Goal: Task Accomplishment & Management: Complete application form

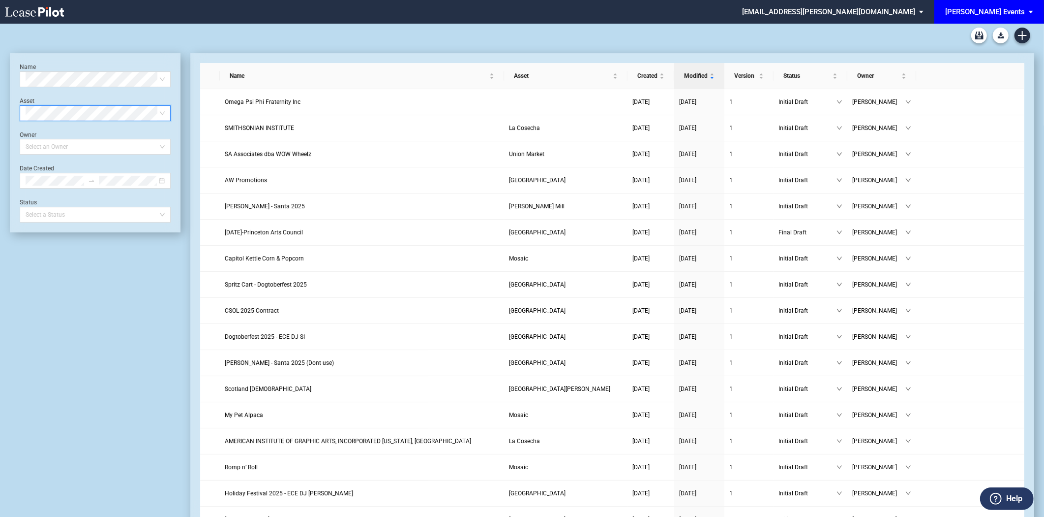
click at [1027, 10] on span "EDENS Events: \aEDENS Events\a" at bounding box center [1033, 12] width 12 height 24
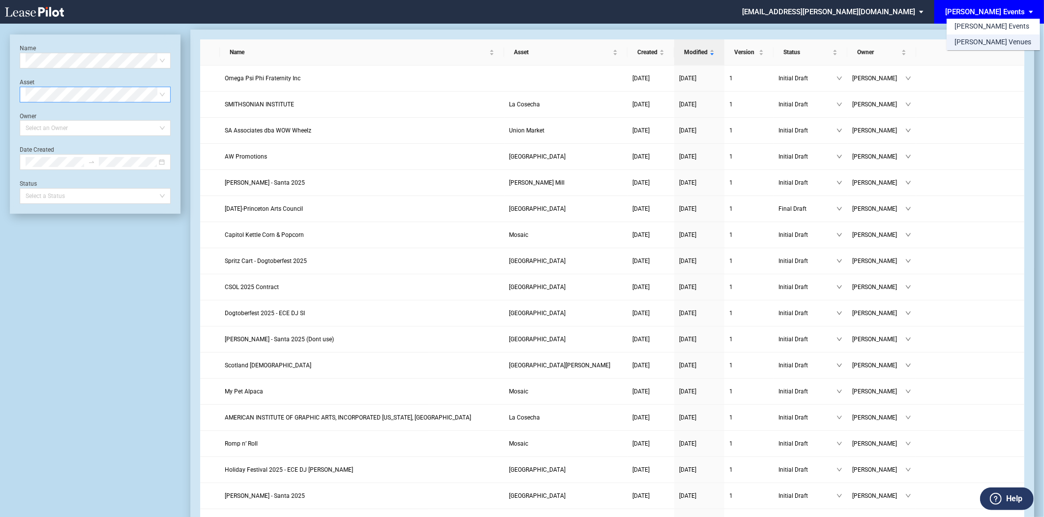
click at [989, 43] on div "[PERSON_NAME] Venues" at bounding box center [993, 42] width 77 height 10
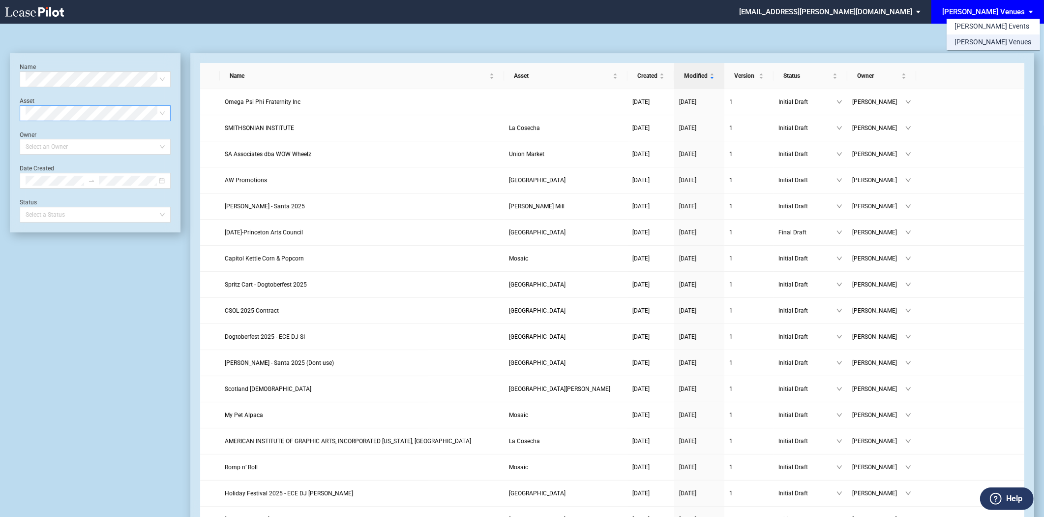
scroll to position [23, 0]
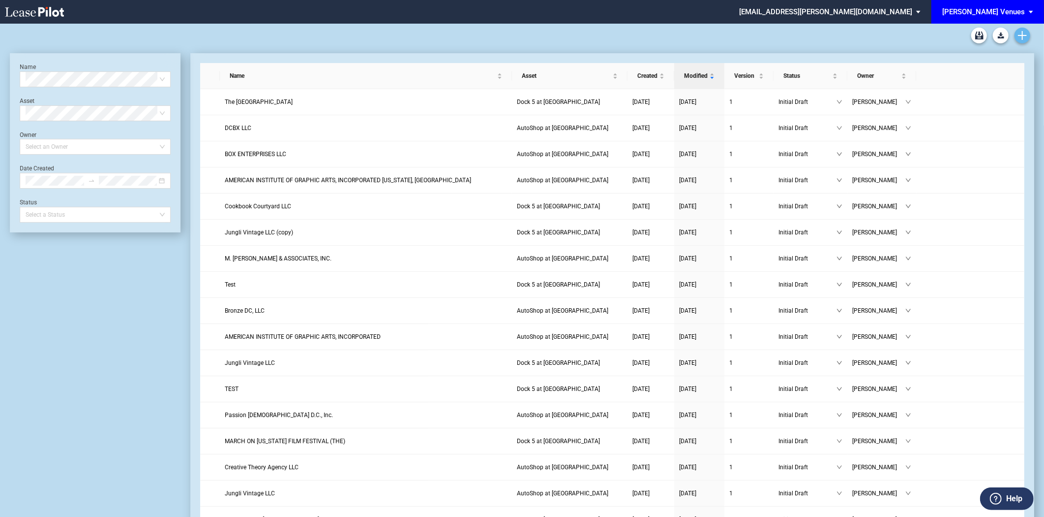
click at [1030, 36] on link "Create new document" at bounding box center [1023, 36] width 16 height 16
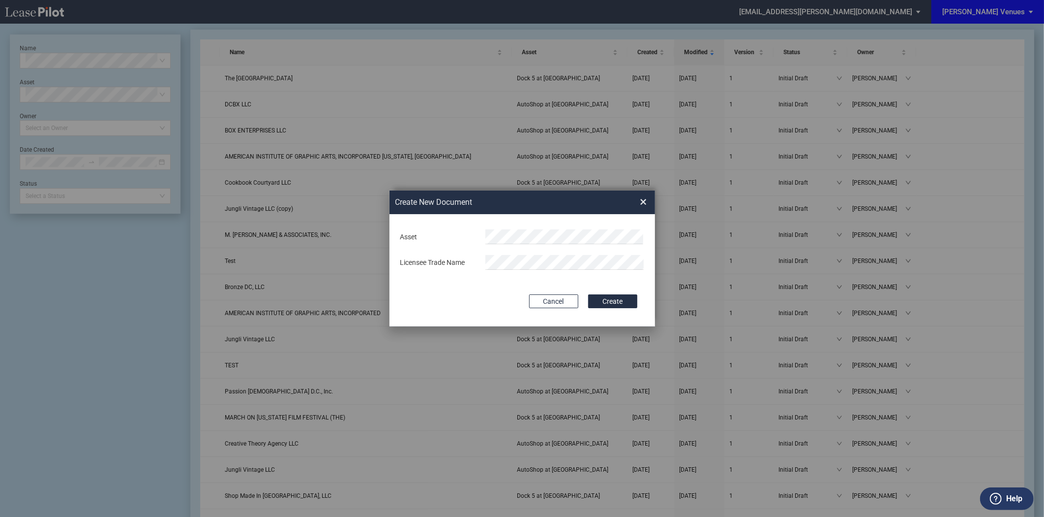
click at [402, 43] on div "Create New Document Create New Conformed Deal × Deal Type Retail Deal Type Reta…" at bounding box center [522, 258] width 1044 height 517
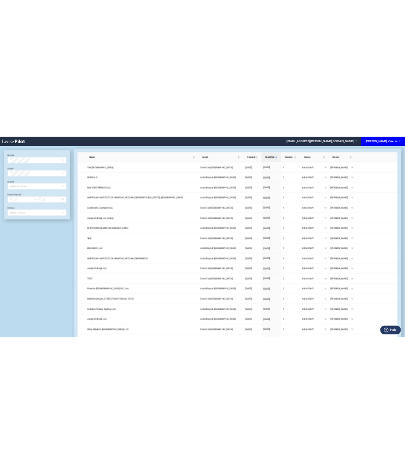
scroll to position [23, 0]
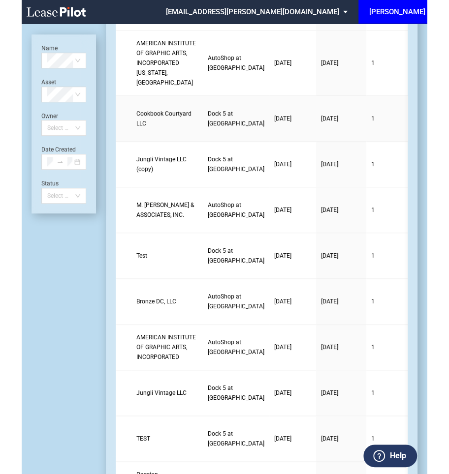
scroll to position [0, 0]
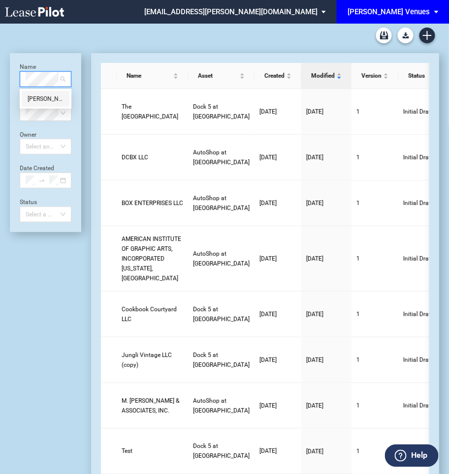
click at [42, 98] on div "Tamera Perry" at bounding box center [46, 99] width 36 height 10
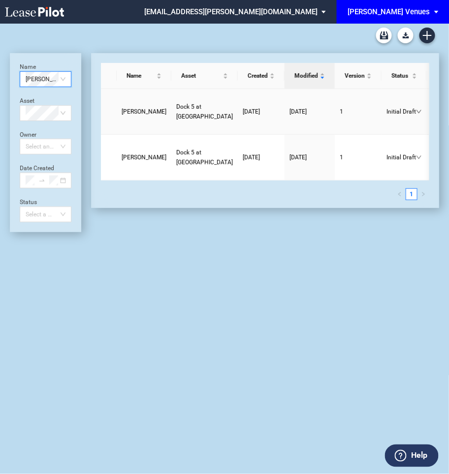
click at [135, 113] on link "Tamera Perry" at bounding box center [144, 112] width 45 height 10
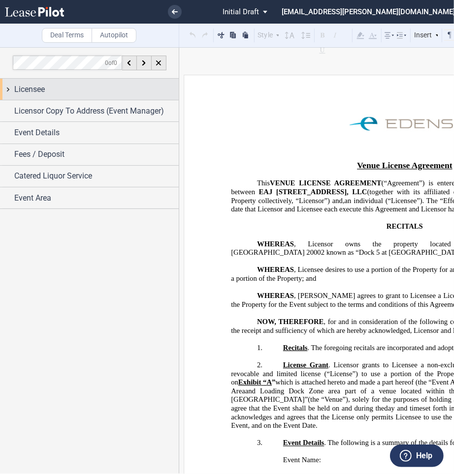
click at [67, 93] on div "Licensee" at bounding box center [96, 90] width 164 height 12
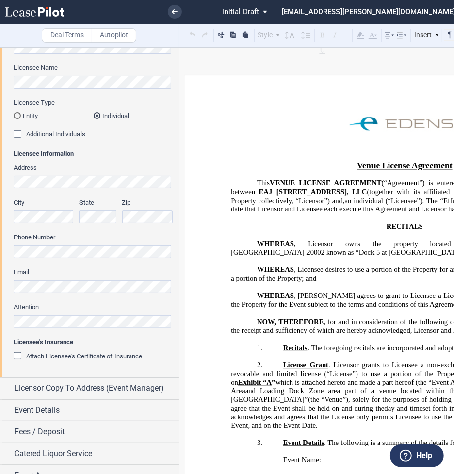
scroll to position [87, 0]
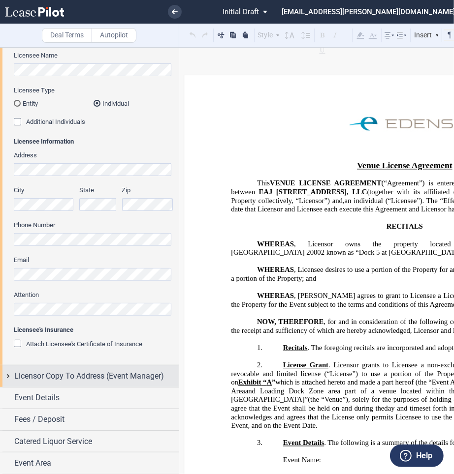
click at [89, 371] on span "Licensor Copy To Address (Event Manager)" at bounding box center [89, 376] width 150 height 12
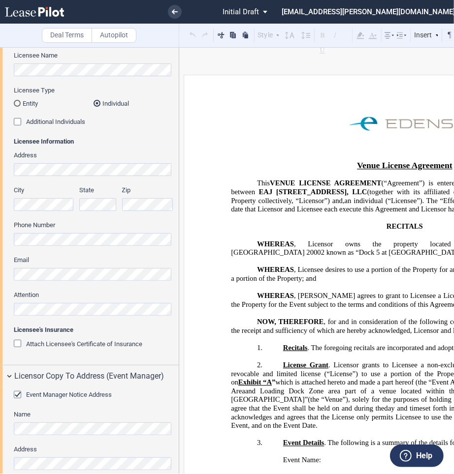
scroll to position [291, 0]
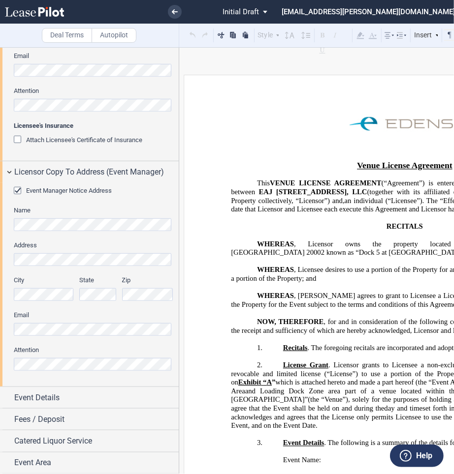
click at [0, 331] on html ".bocls-1{fill:#26354a;fill-rule:evenodd} Loading... × Pending... Pending... Ini…" at bounding box center [227, 237] width 454 height 474
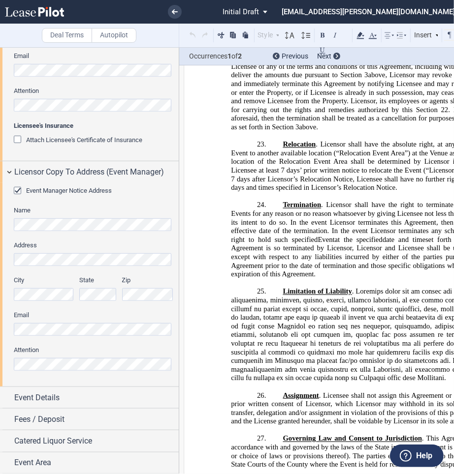
scroll to position [2944, 0]
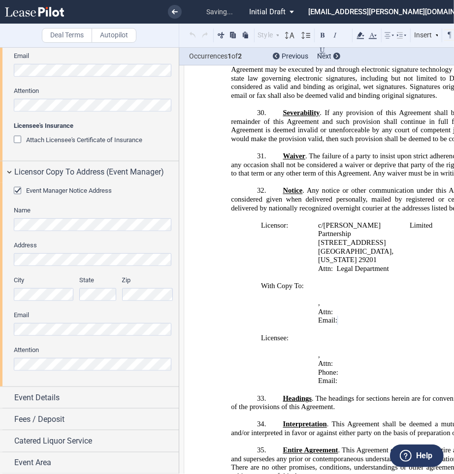
click at [0, 359] on html ".bocls-1{fill:#26354a;fill-rule:evenodd} Loading... × saving... Pending... Pend…" at bounding box center [227, 237] width 454 height 474
click at [68, 400] on div "Event Details" at bounding box center [96, 398] width 164 height 12
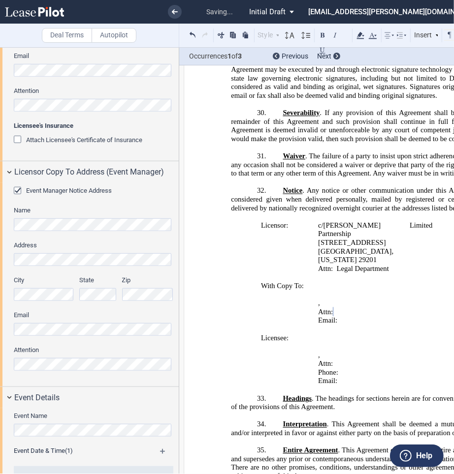
scroll to position [483, 0]
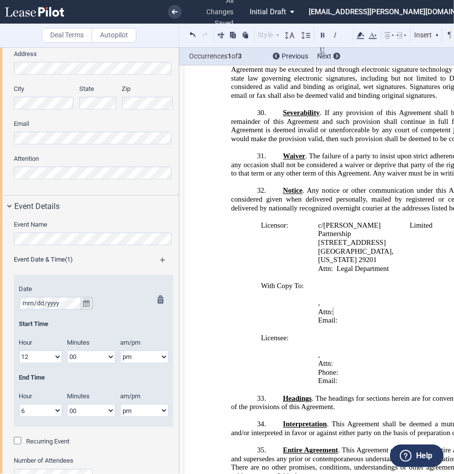
click at [84, 302] on icon "true" at bounding box center [86, 303] width 6 height 7
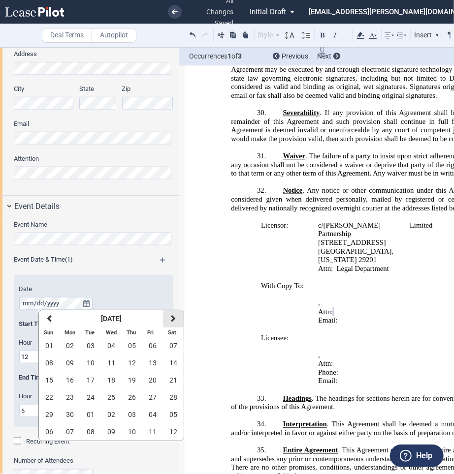
click at [175, 321] on button "next" at bounding box center [173, 318] width 21 height 17
click at [136, 398] on button "23" at bounding box center [132, 397] width 21 height 17
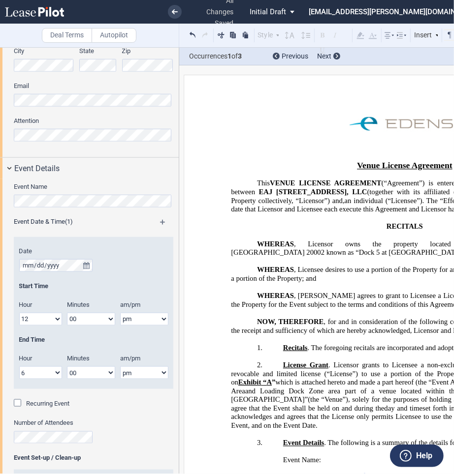
scroll to position [521, 0]
click at [86, 264] on icon "true" at bounding box center [86, 265] width 6 height 7
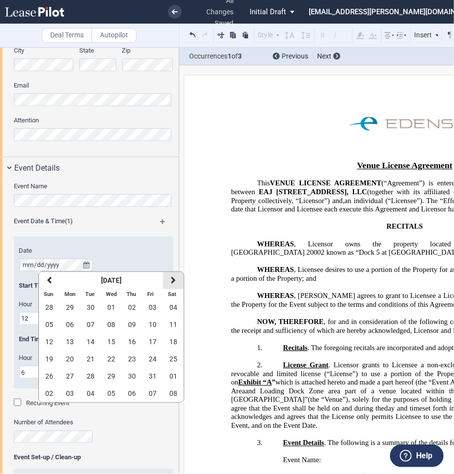
click at [171, 277] on icon "button" at bounding box center [173, 280] width 5 height 8
click at [52, 370] on button "23" at bounding box center [49, 376] width 21 height 17
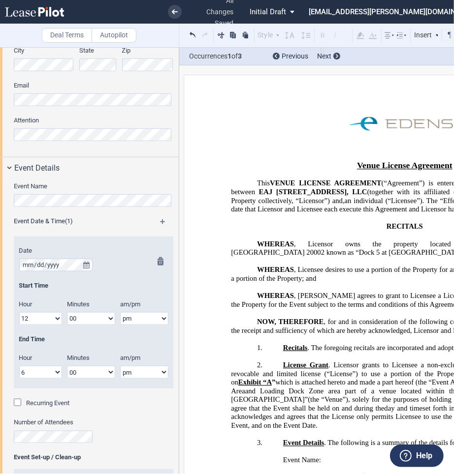
click at [52, 371] on select "1 2 3 4 5 6 7 8 9 10 11 12" at bounding box center [40, 372] width 43 height 13
select select "5"
click at [19, 366] on select "1 2 3 4 5 6 7 8 9 10 11 12" at bounding box center [40, 372] width 43 height 13
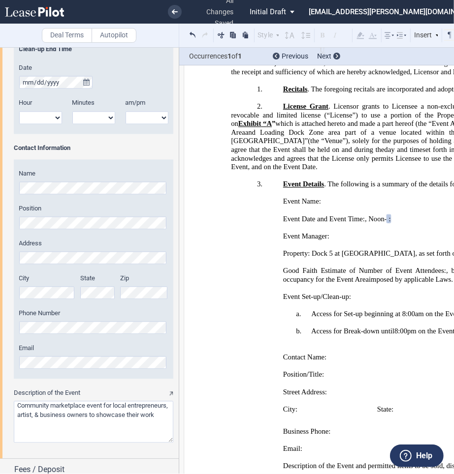
scroll to position [1095, 0]
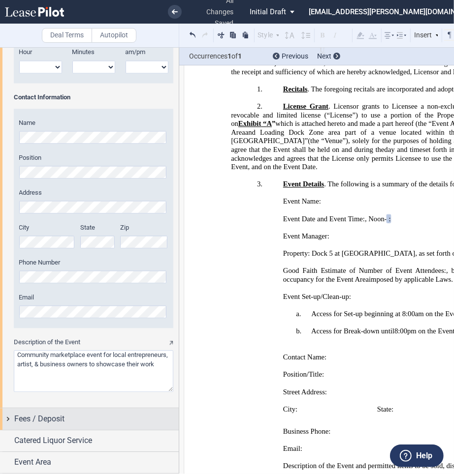
click at [81, 427] on div "Fees / Deposit" at bounding box center [89, 418] width 179 height 21
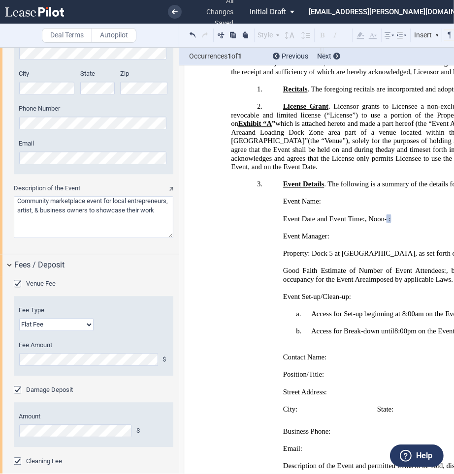
scroll to position [1353, 0]
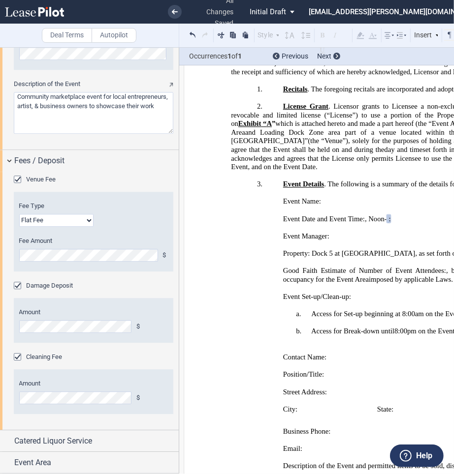
click at [16, 358] on div "Cleaning Fee" at bounding box center [19, 358] width 10 height 10
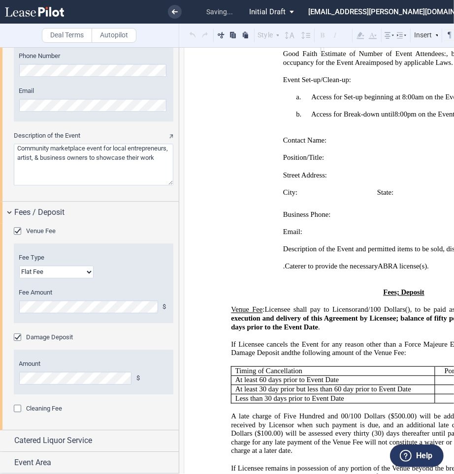
scroll to position [504, 0]
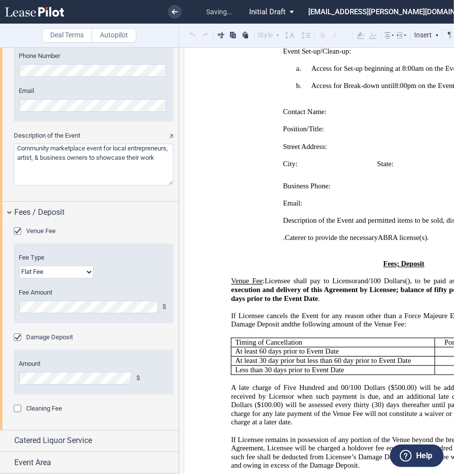
click at [406, 238] on span "ABRA license(s)" at bounding box center [401, 238] width 49 height 8
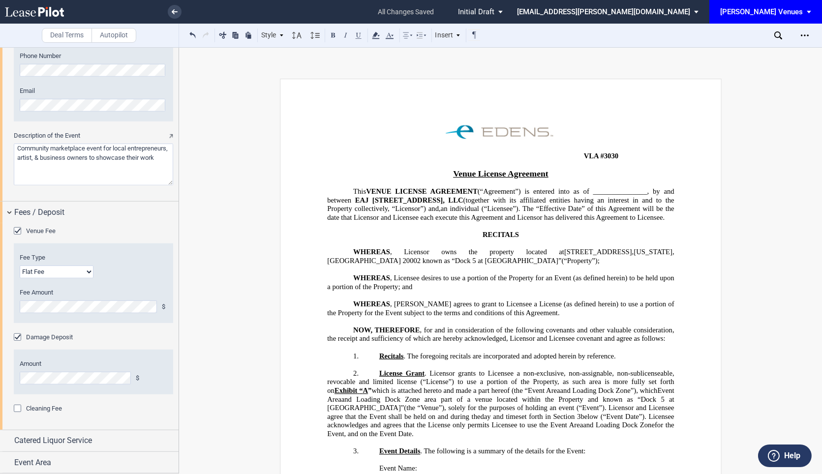
scroll to position [1301, 0]
click at [95, 433] on div "Catered Liquor Service" at bounding box center [89, 441] width 179 height 21
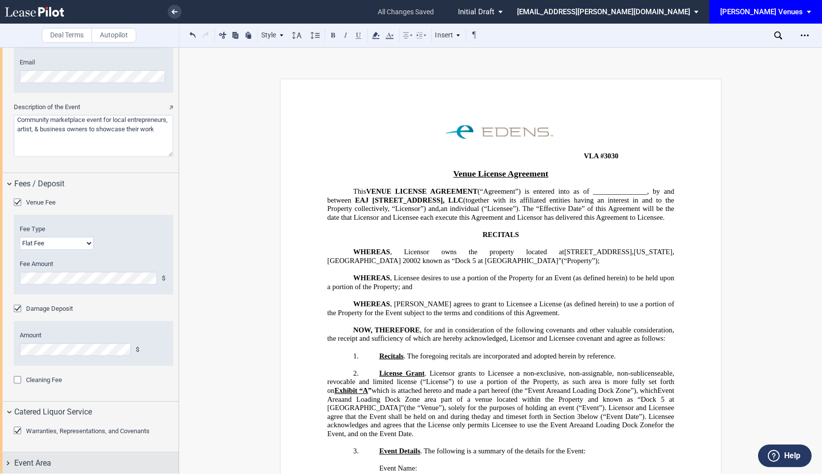
click at [76, 468] on div "Event Area" at bounding box center [96, 464] width 164 height 12
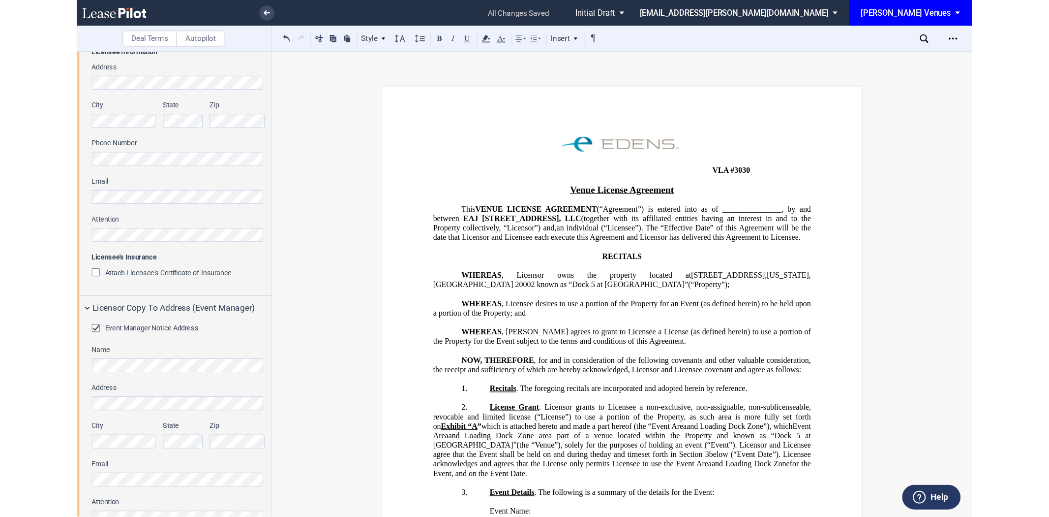
scroll to position [0, 0]
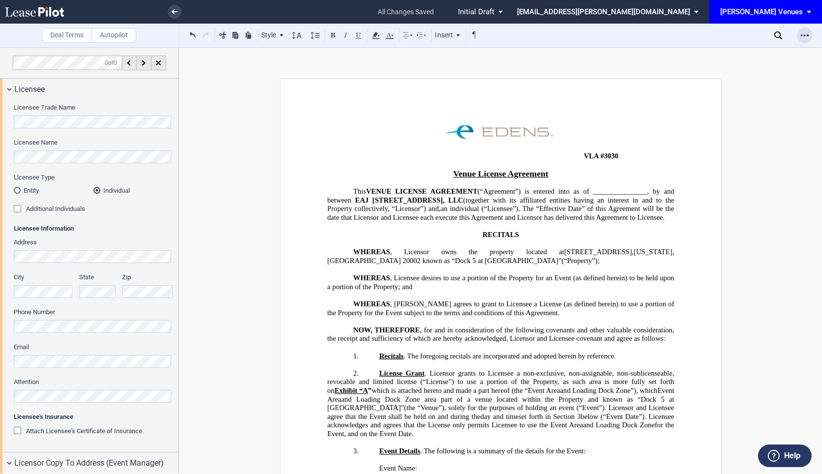
click at [453, 31] on icon "Open Lease options menu" at bounding box center [805, 35] width 8 height 8
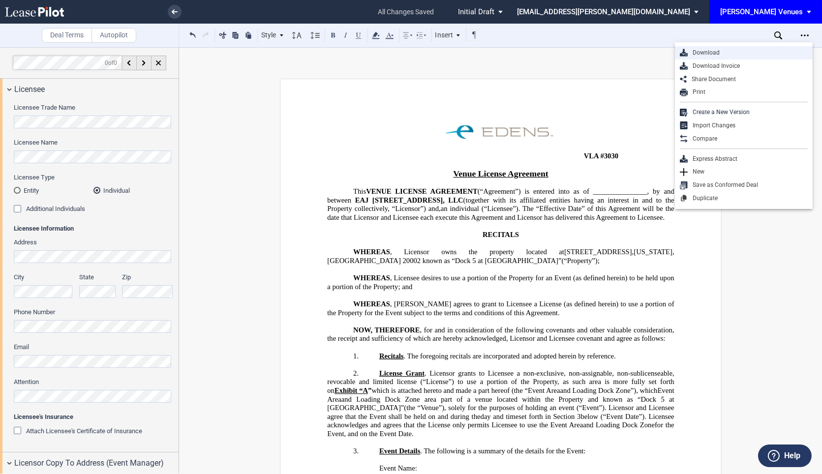
click at [453, 51] on div "Download" at bounding box center [748, 53] width 120 height 8
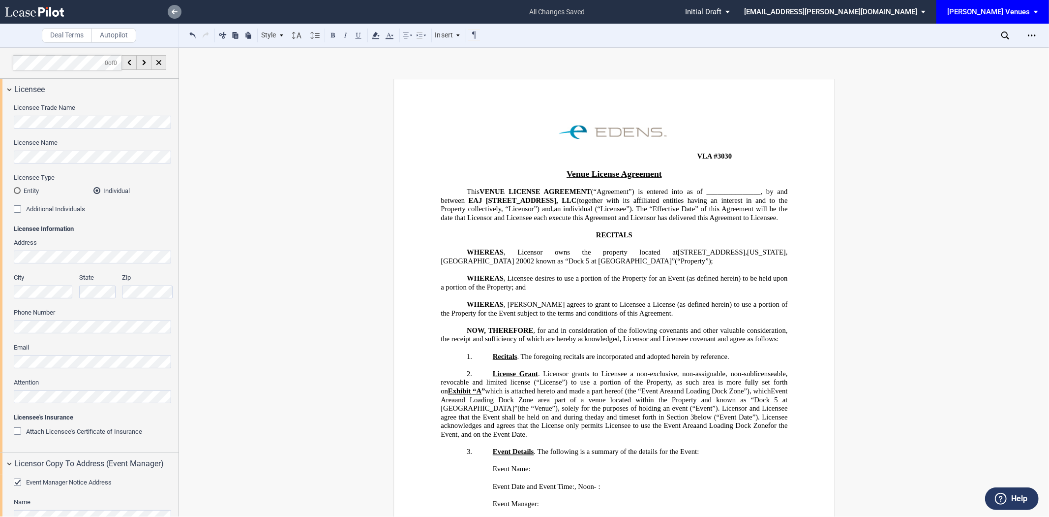
click at [174, 10] on use at bounding box center [175, 11] width 6 height 5
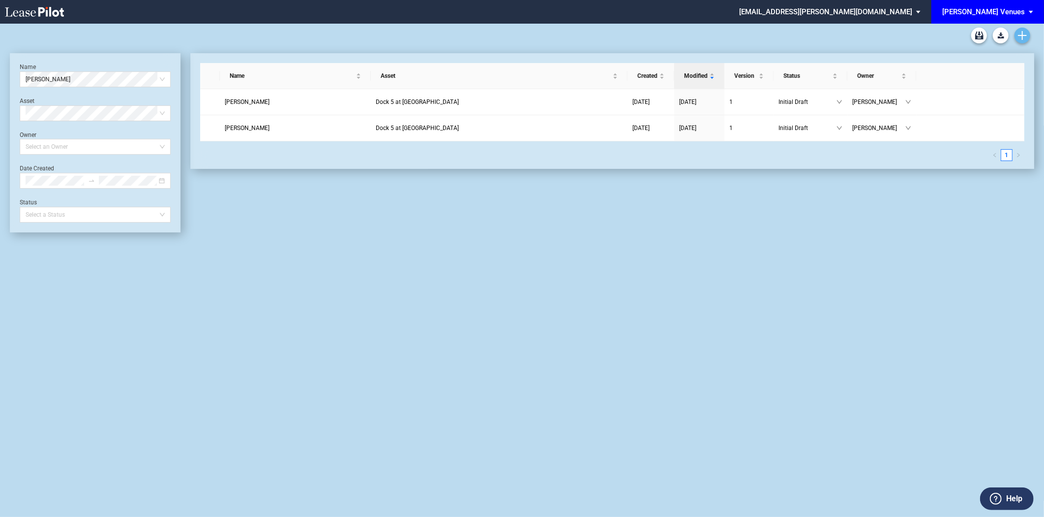
click at [1026, 30] on link "Create new document" at bounding box center [1023, 36] width 16 height 16
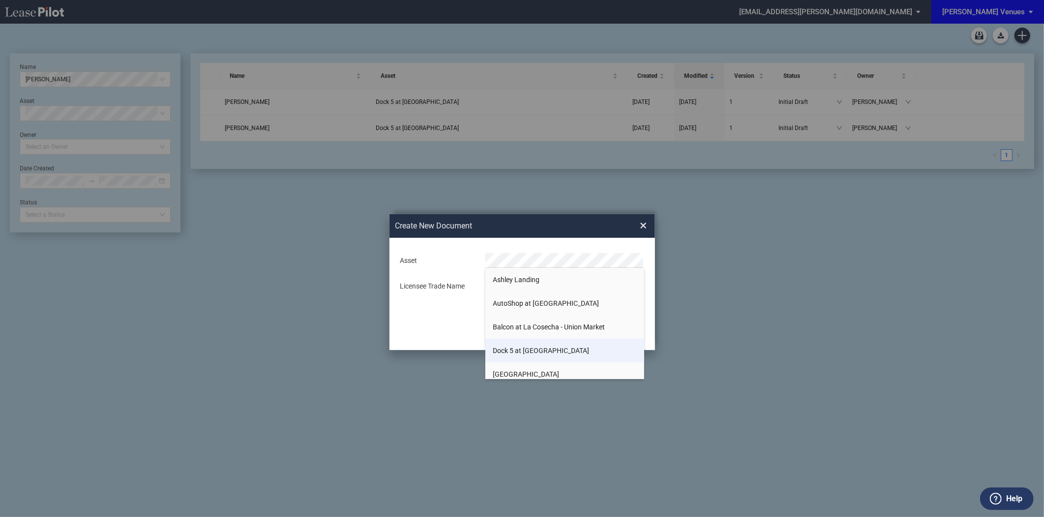
click at [550, 348] on span "Dock 5 at [GEOGRAPHIC_DATA]" at bounding box center [541, 350] width 96 height 8
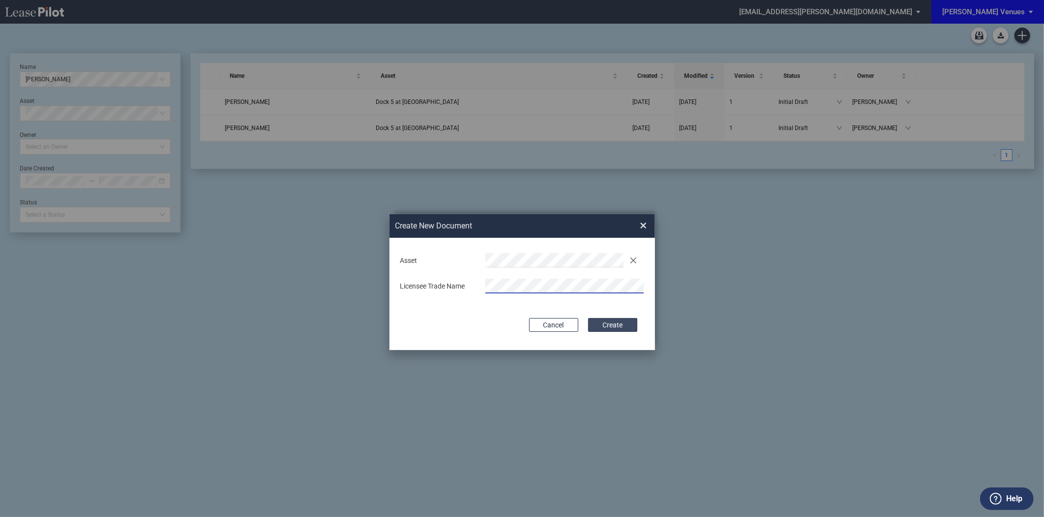
click at [609, 326] on button "Create" at bounding box center [612, 325] width 49 height 14
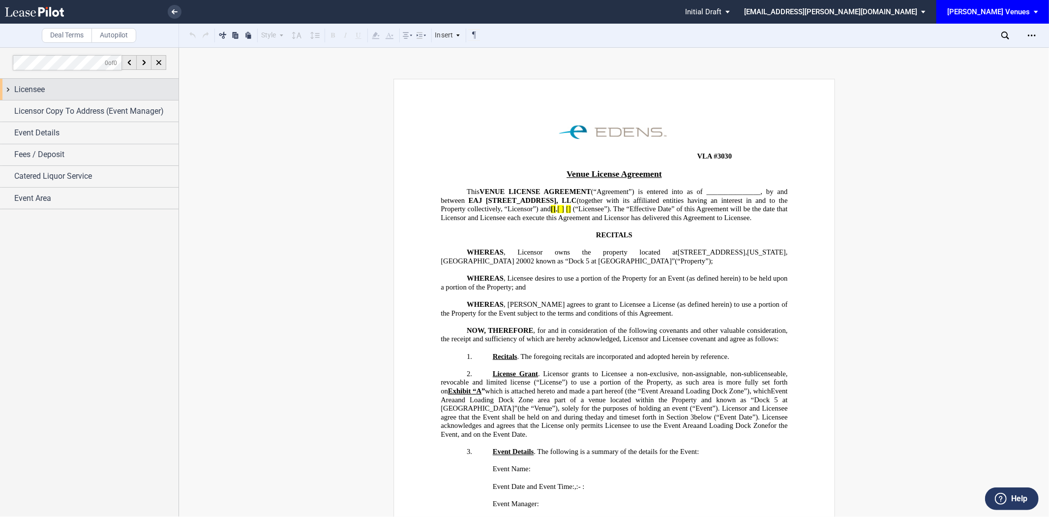
click at [106, 95] on div "Licensee" at bounding box center [96, 90] width 164 height 12
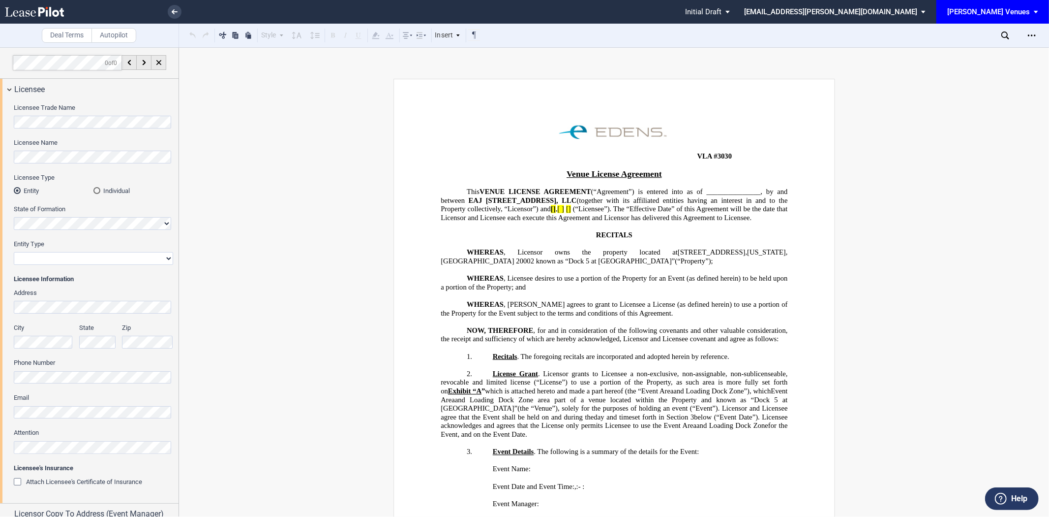
click at [0, 115] on div "Licensee Trade Name Licensee Name Licensee Type Entity Individual State of Form…" at bounding box center [89, 301] width 179 height 403
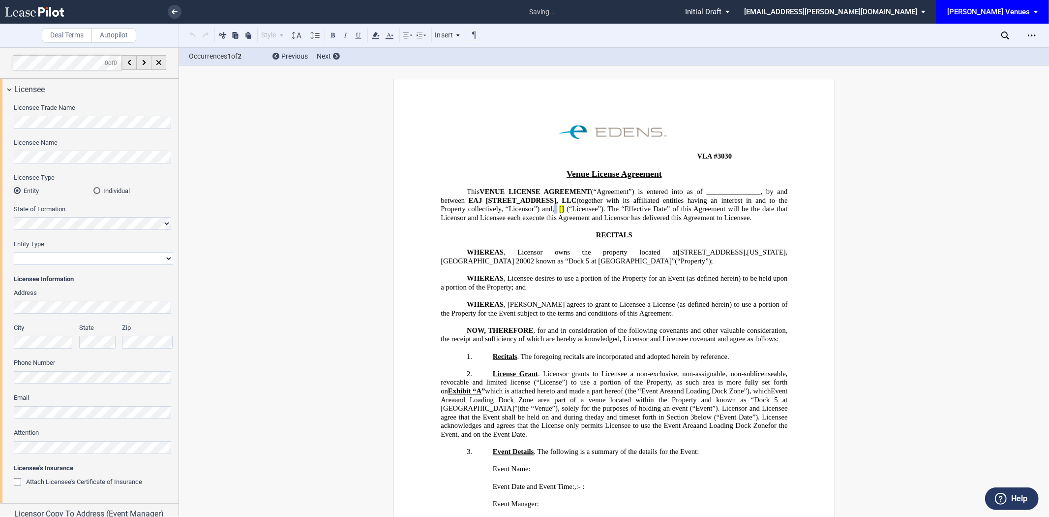
click at [74, 253] on select "Corporation Limited Liability Company General Partnership Limited Partnership N…" at bounding box center [93, 258] width 159 height 13
click at [61, 264] on select "Corporation Limited Liability Company General Partnership Limited Partnership N…" at bounding box center [93, 258] width 159 height 13
select select "corporation"
click at [14, 252] on select "Corporation Limited Liability Company General Partnership Limited Partnership N…" at bounding box center [93, 258] width 159 height 13
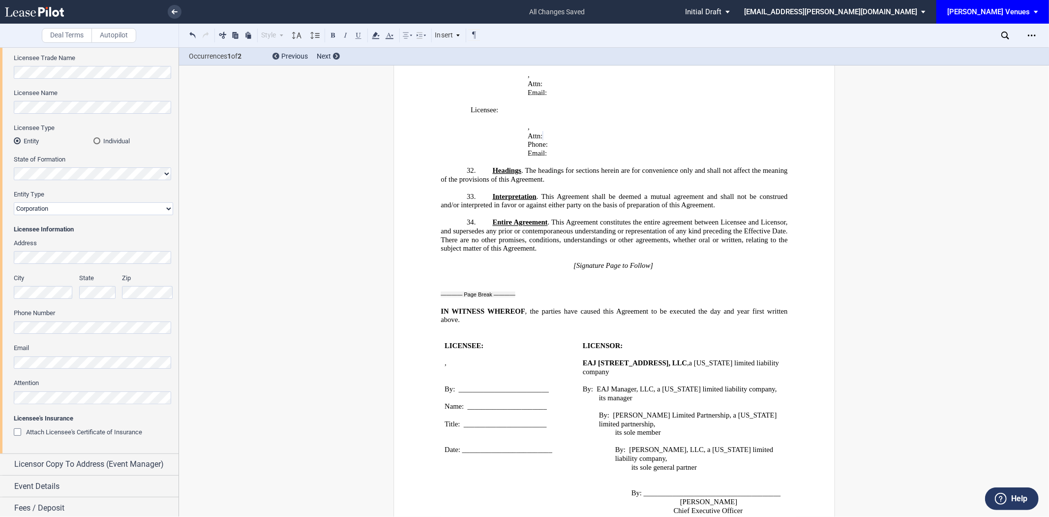
scroll to position [96, 0]
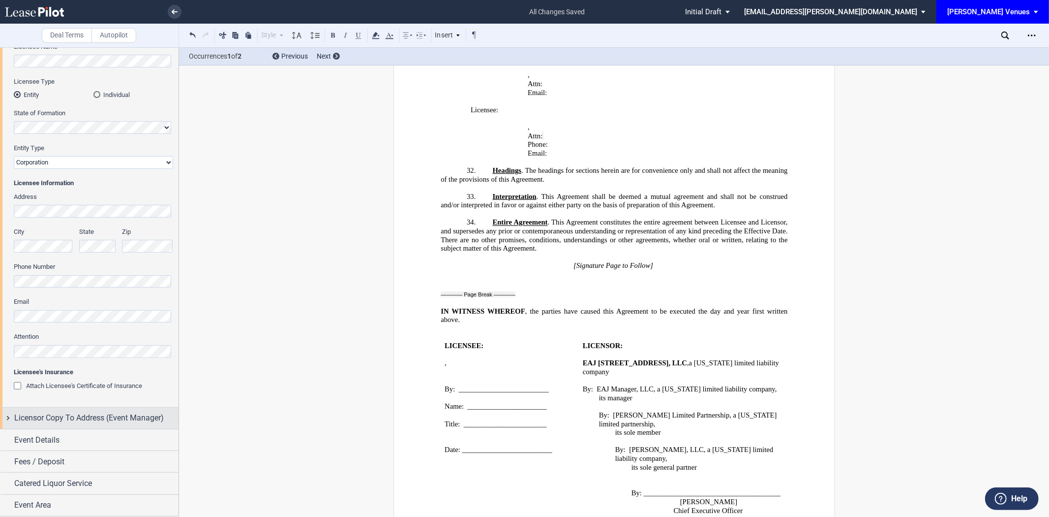
click at [71, 425] on div "Licensor Copy To Address (Event Manager)" at bounding box center [89, 417] width 179 height 21
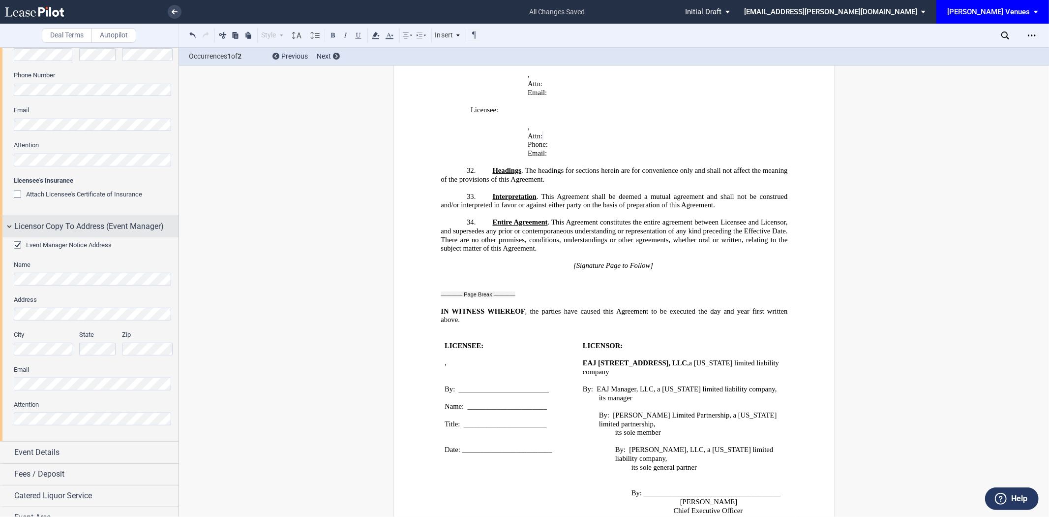
scroll to position [301, 0]
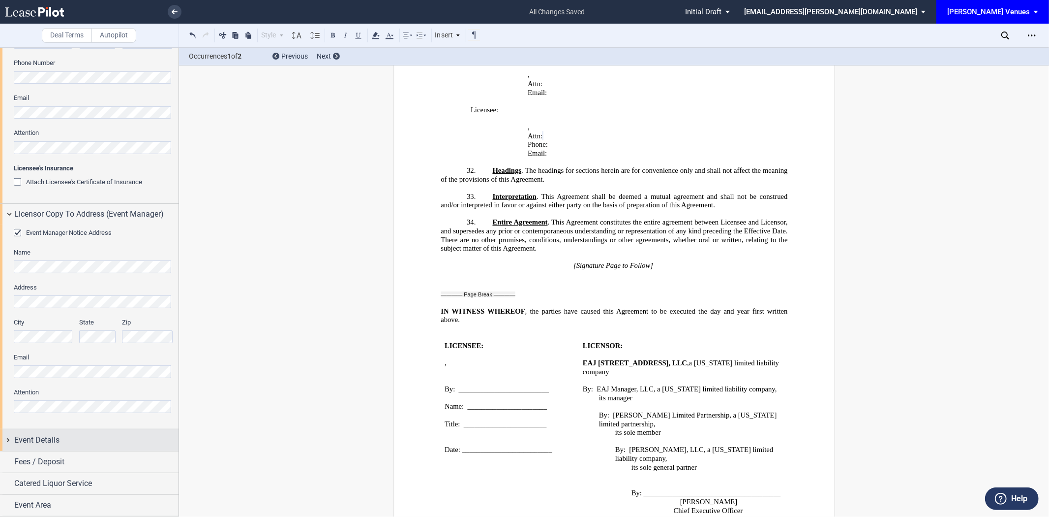
click at [42, 448] on div "Event Details" at bounding box center [89, 439] width 179 height 21
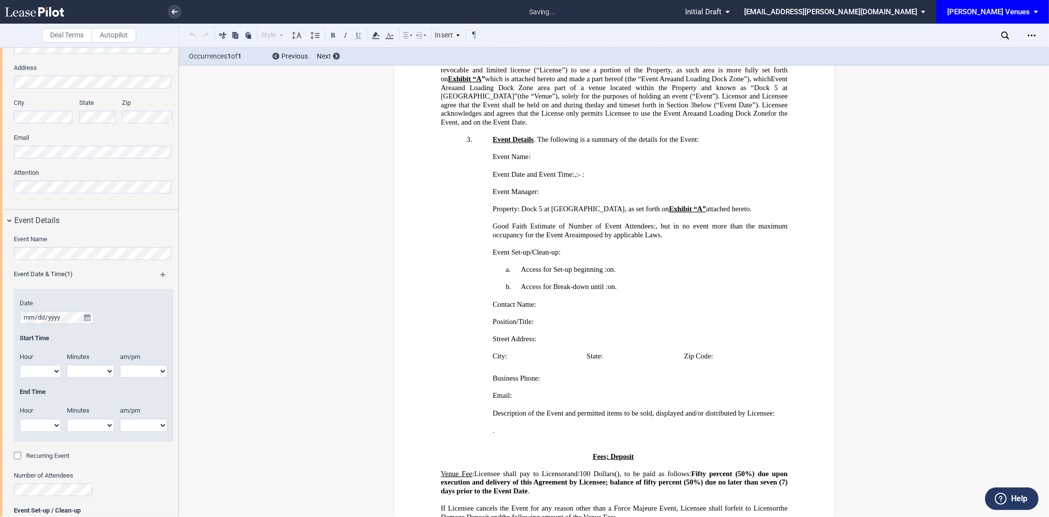
scroll to position [241, 0]
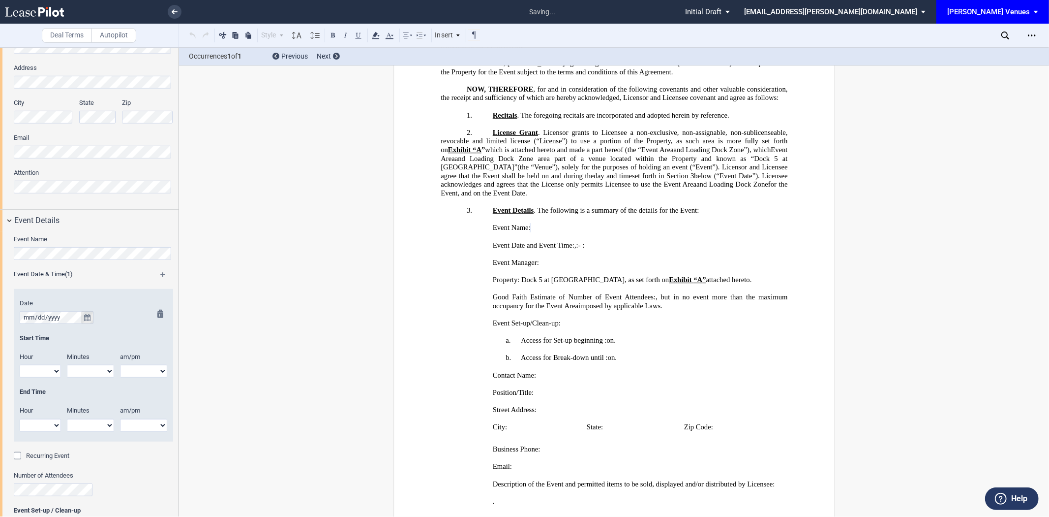
click at [87, 322] on button "true" at bounding box center [87, 317] width 12 height 13
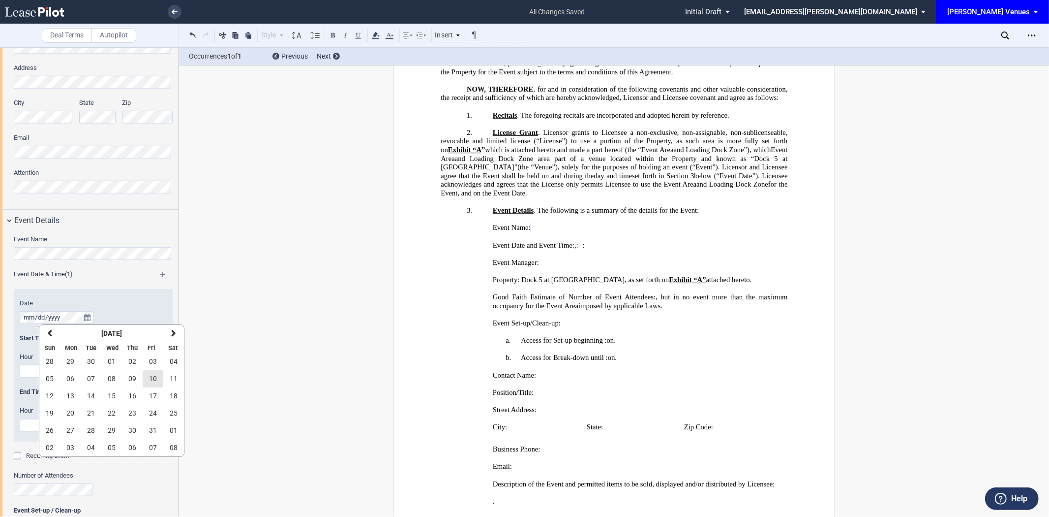
click at [154, 381] on span "10" at bounding box center [153, 378] width 8 height 8
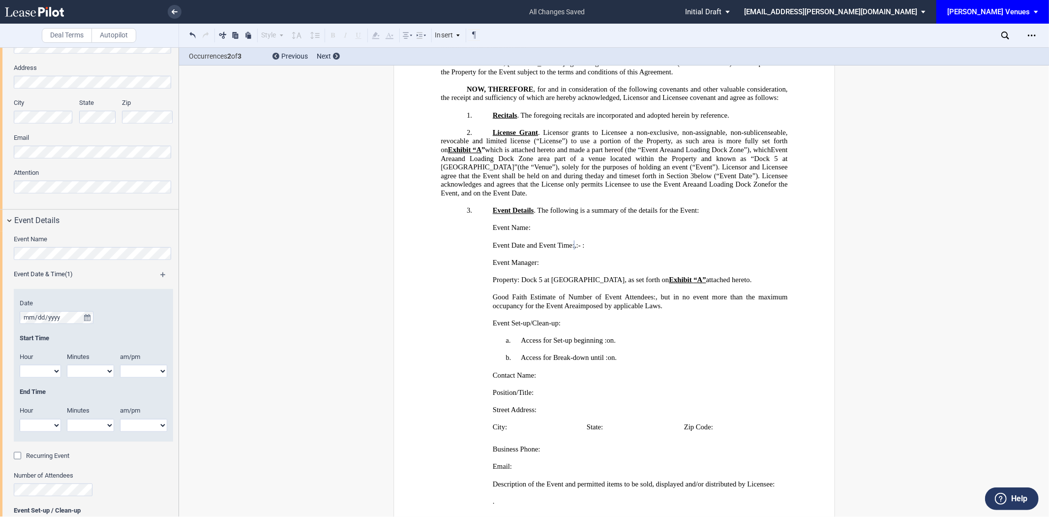
click at [160, 275] on md-icon at bounding box center [167, 278] width 14 height 12
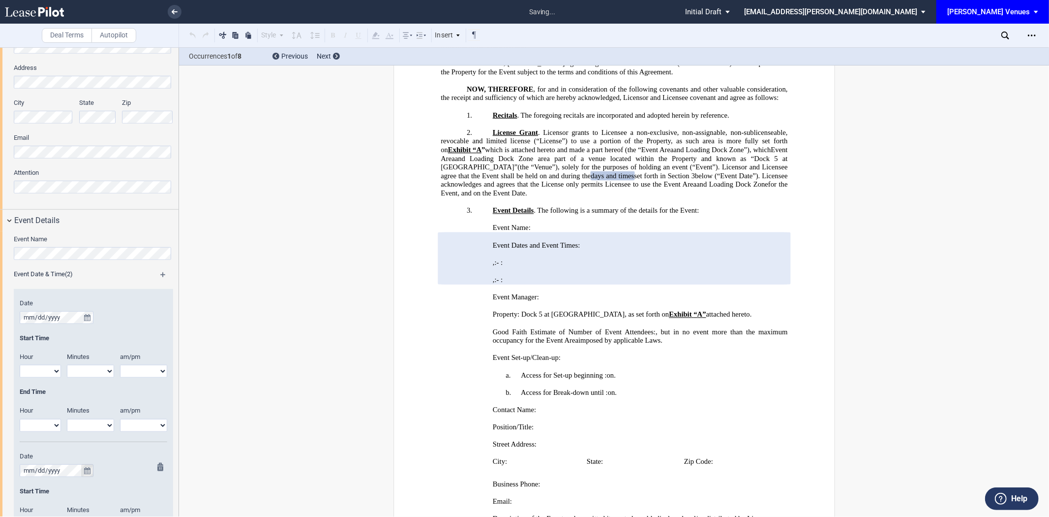
click at [90, 465] on button "true" at bounding box center [87, 470] width 12 height 13
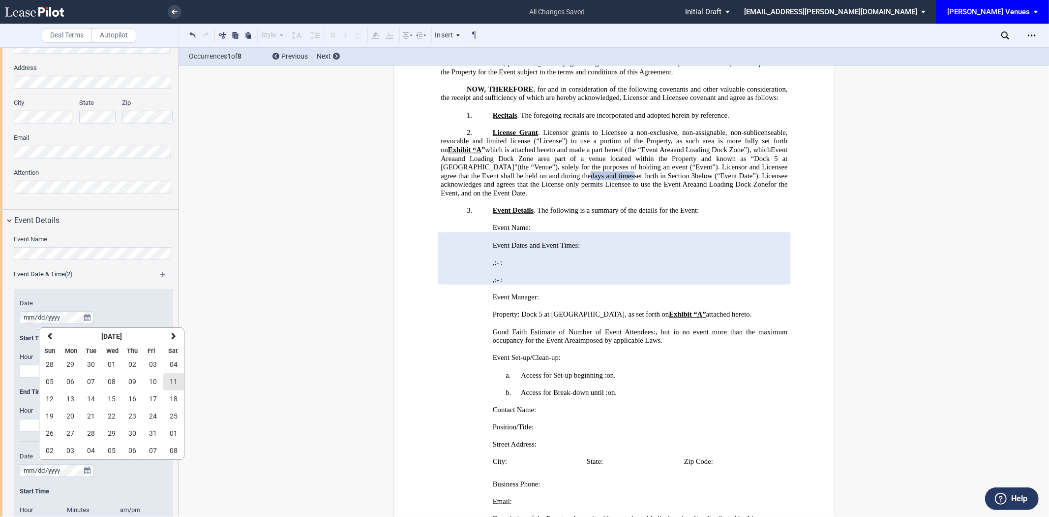
click at [175, 382] on span "11" at bounding box center [174, 381] width 8 height 8
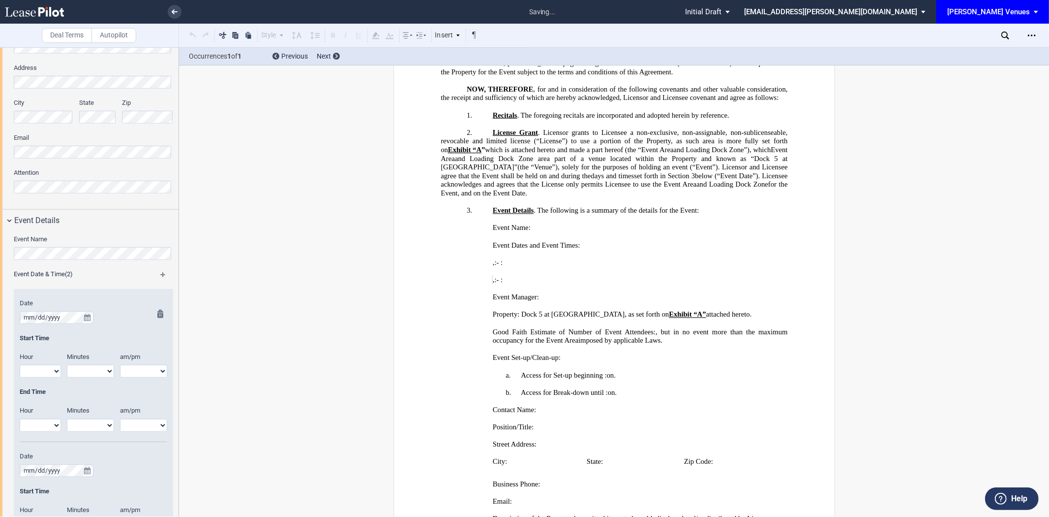
click at [32, 375] on select "1 2 3 4 5 6 7 8 9 10 11 12" at bounding box center [40, 371] width 41 height 13
click at [126, 337] on div "Start Time" at bounding box center [94, 338] width 148 height 9
click at [46, 374] on select "1 2 3 4 5 6 7 8 9 10 11 12" at bounding box center [40, 371] width 41 height 13
select select "4"
click at [20, 365] on select "1 2 3 4 5 6 7 8 9 10 11 12" at bounding box center [40, 371] width 41 height 13
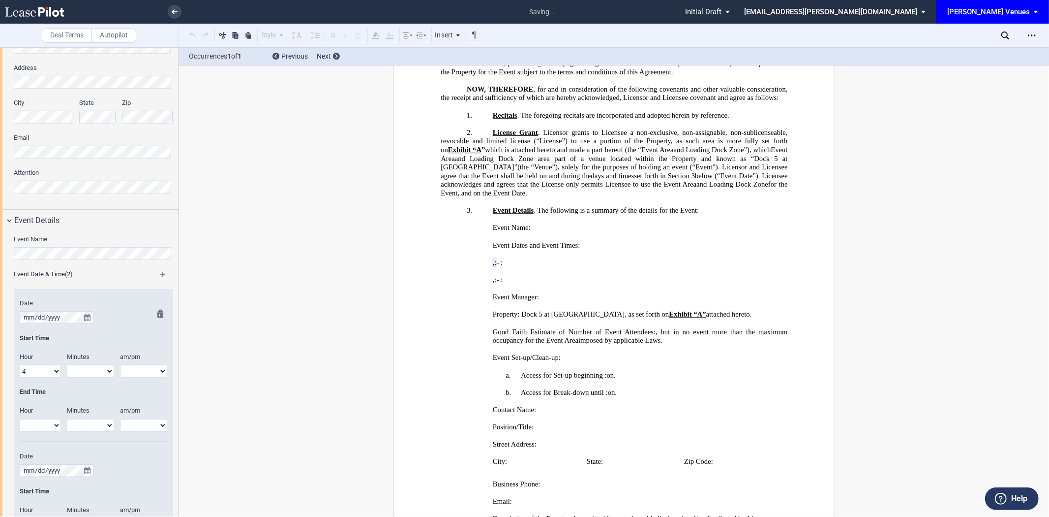
click at [54, 423] on select "1 2 3 4 5 6 7 8 9 10 11 12" at bounding box center [40, 425] width 41 height 13
select select "6"
click at [20, 419] on select "1 2 3 4 5 6 7 8 9 10 11 12" at bounding box center [40, 425] width 41 height 13
click at [93, 367] on select "00 05 10 15 20 25 30 35 40 45 50 55" at bounding box center [90, 371] width 47 height 13
select select "00"
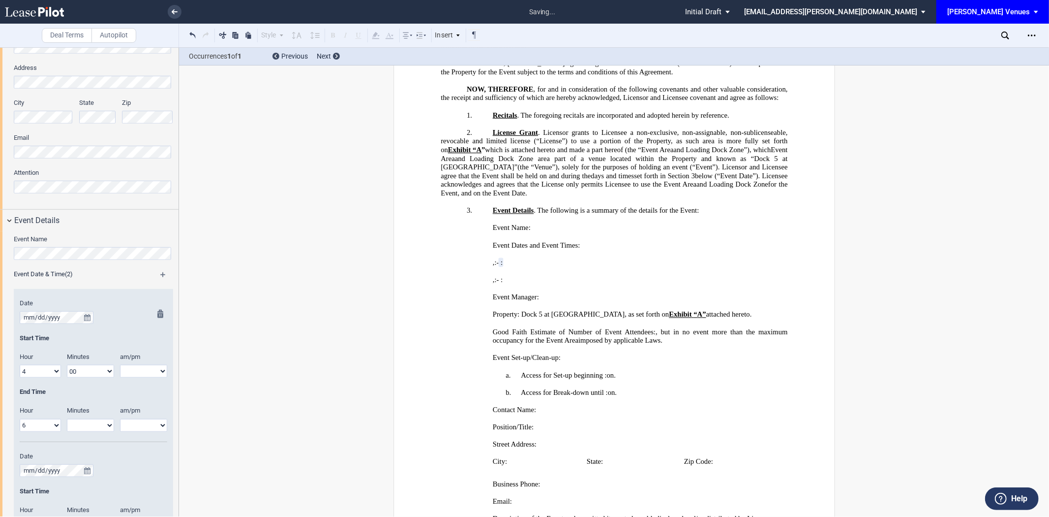
click at [67, 365] on select "00 05 10 15 20 25 30 35 40 45 50 55" at bounding box center [90, 371] width 47 height 13
click at [91, 422] on select "00 05 10 15 20 25 30 35 40 45 50 55" at bounding box center [90, 425] width 47 height 13
select select "00"
click at [67, 419] on select "00 05 10 15 20 25 30 35 40 45 50 55" at bounding box center [90, 425] width 47 height 13
click at [146, 362] on div "am/pm" at bounding box center [143, 358] width 59 height 12
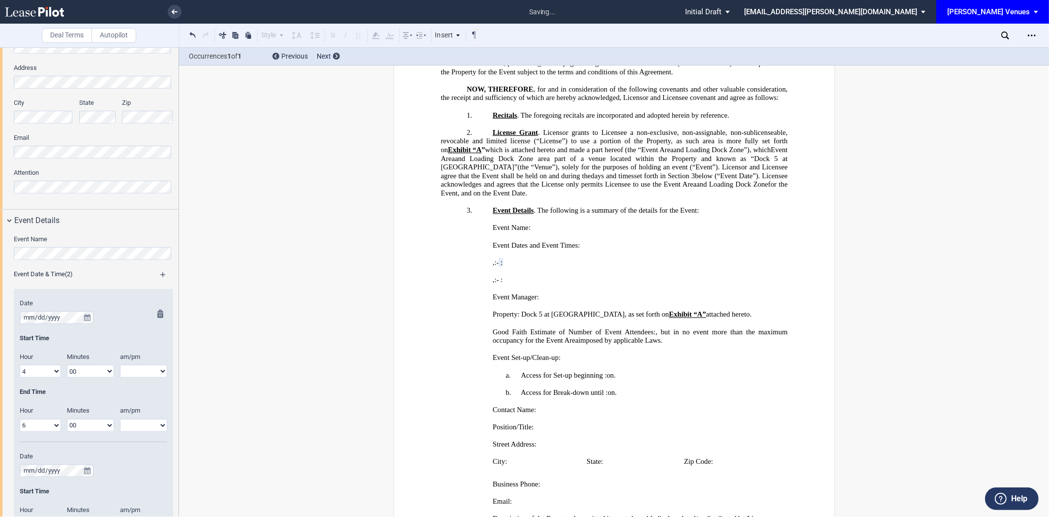
click at [143, 370] on select "am pm" at bounding box center [143, 371] width 47 height 13
select select "pm"
click at [120, 365] on select "am pm" at bounding box center [143, 371] width 47 height 13
click at [134, 424] on select "am pm" at bounding box center [143, 425] width 47 height 13
select select "pm"
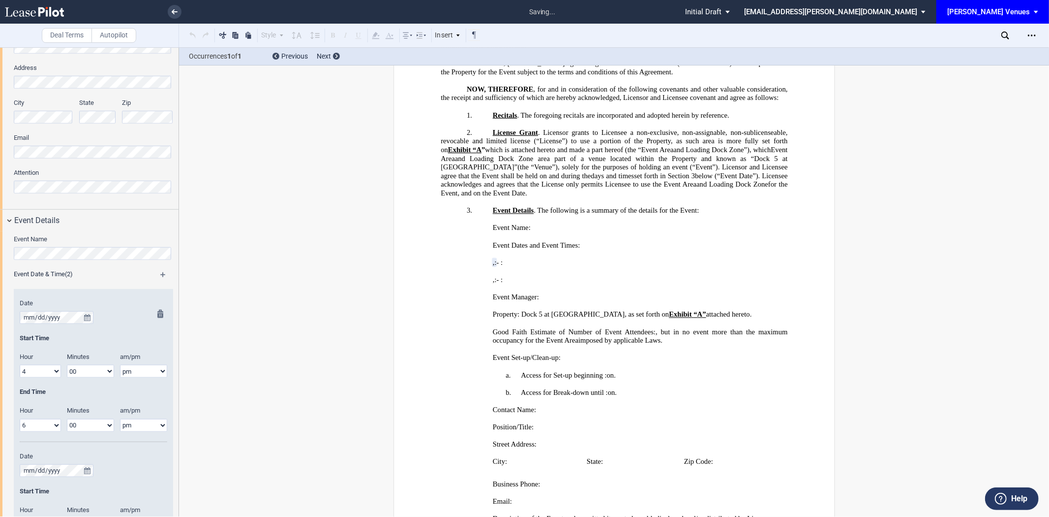
click at [120, 419] on select "am pm" at bounding box center [143, 425] width 47 height 13
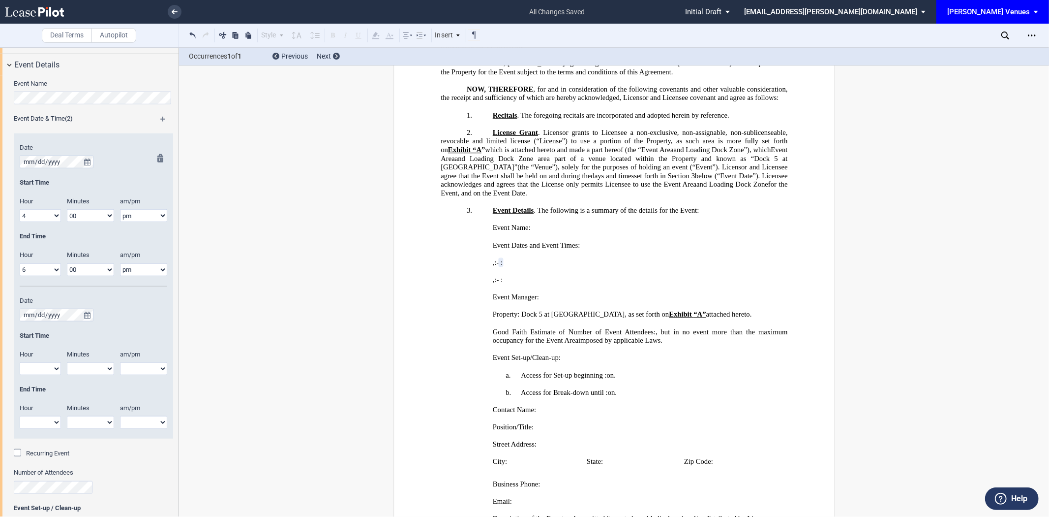
scroll to position [683, 0]
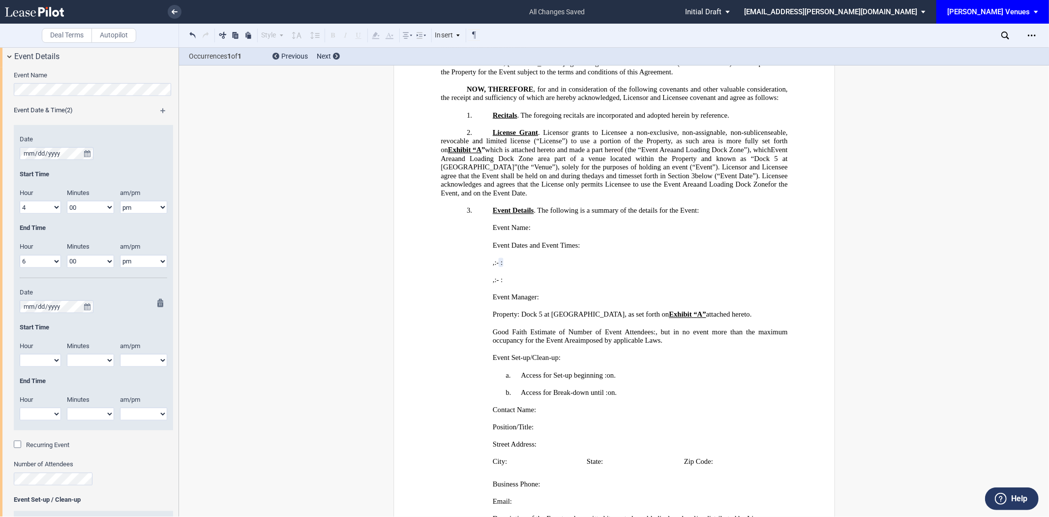
click at [31, 361] on select "1 2 3 4 5 6 7 8 9 10 11 12" at bounding box center [40, 360] width 41 height 13
select select "10"
click at [20, 354] on select "1 2 3 4 5 6 7 8 9 10 11 12" at bounding box center [40, 360] width 41 height 13
click at [83, 355] on select "00 05 10 15 20 25 30 35 40 45 50 55" at bounding box center [90, 360] width 47 height 13
select select "00"
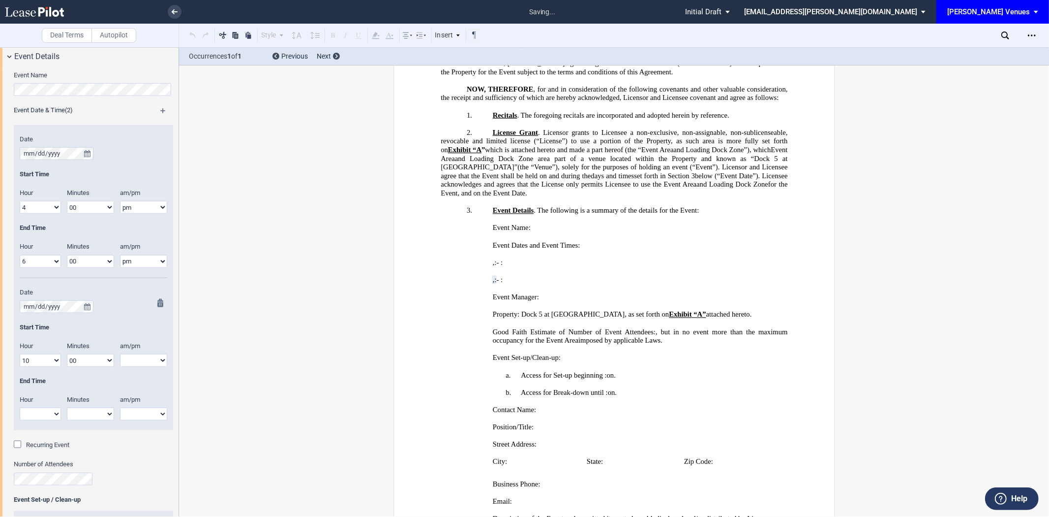
click at [67, 354] on select "00 05 10 15 20 25 30 35 40 45 50 55" at bounding box center [90, 360] width 47 height 13
click at [145, 360] on select "am pm" at bounding box center [143, 360] width 47 height 13
select select "am"
click at [120, 354] on select "am pm" at bounding box center [143, 360] width 47 height 13
click at [40, 409] on select "1 2 3 4 5 6 7 8 9 10 11 12" at bounding box center [40, 413] width 41 height 13
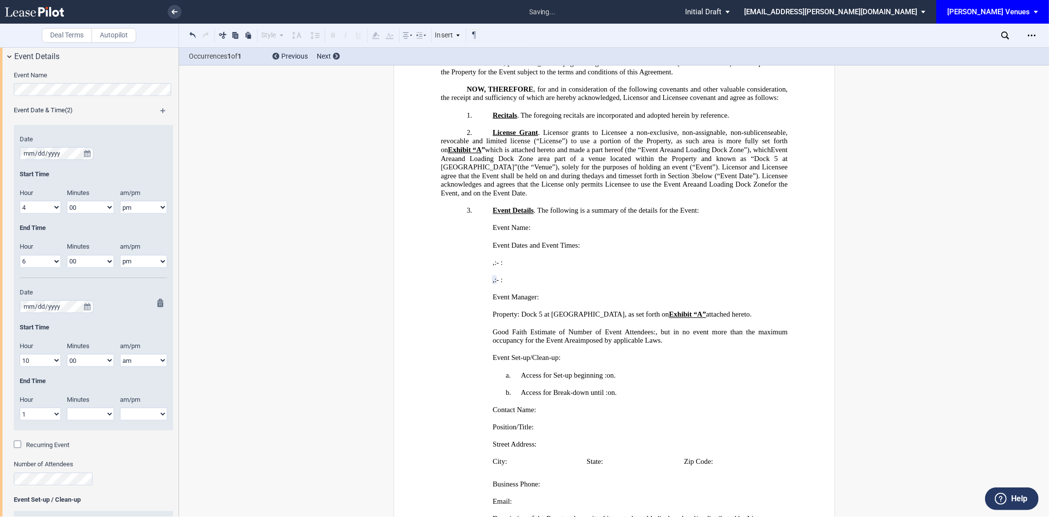
click at [20, 408] on select "1 2 3 4 5 6 7 8 9 10 11 12" at bounding box center [40, 413] width 41 height 13
click at [45, 419] on select "1 2 3 4 5 6 7 8 9 10 11 12" at bounding box center [40, 413] width 41 height 13
select select "2"
click at [20, 408] on select "1 2 3 4 5 6 7 8 9 10 11 12" at bounding box center [40, 413] width 41 height 13
click at [84, 415] on select "00 05 10 15 20 25 30 35 40 45 50 55" at bounding box center [90, 413] width 47 height 13
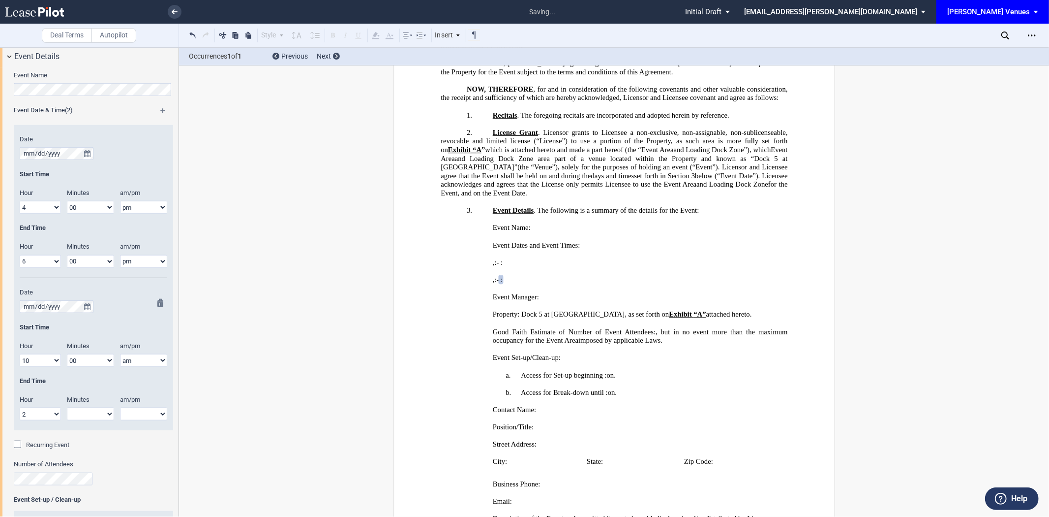
select select "00"
click at [67, 408] on select "00 05 10 15 20 25 30 35 40 45 50 55" at bounding box center [90, 413] width 47 height 13
click at [146, 414] on select "am pm" at bounding box center [143, 413] width 47 height 13
select select "pm"
click at [120, 408] on select "am pm" at bounding box center [143, 413] width 47 height 13
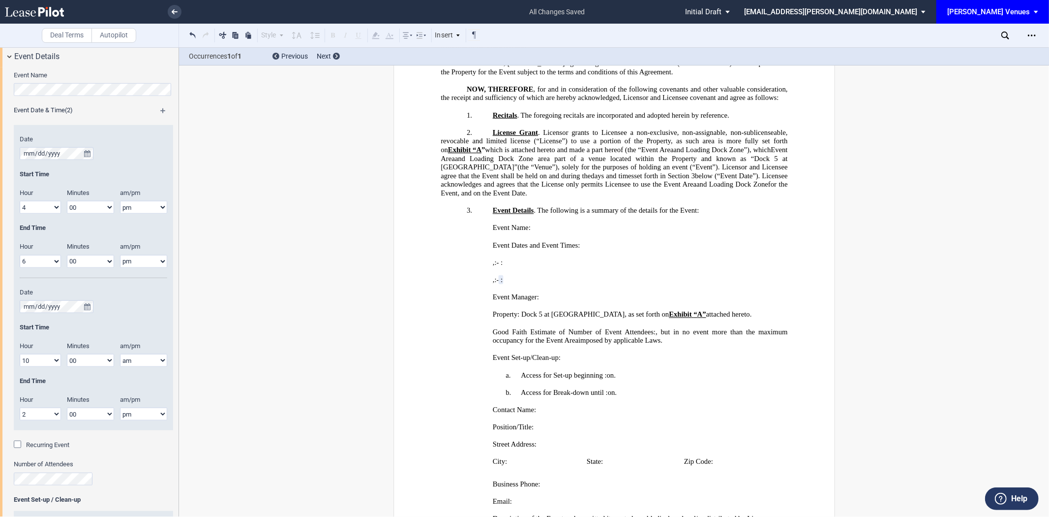
click at [52, 487] on div "Number of Attendees" at bounding box center [93, 476] width 159 height 35
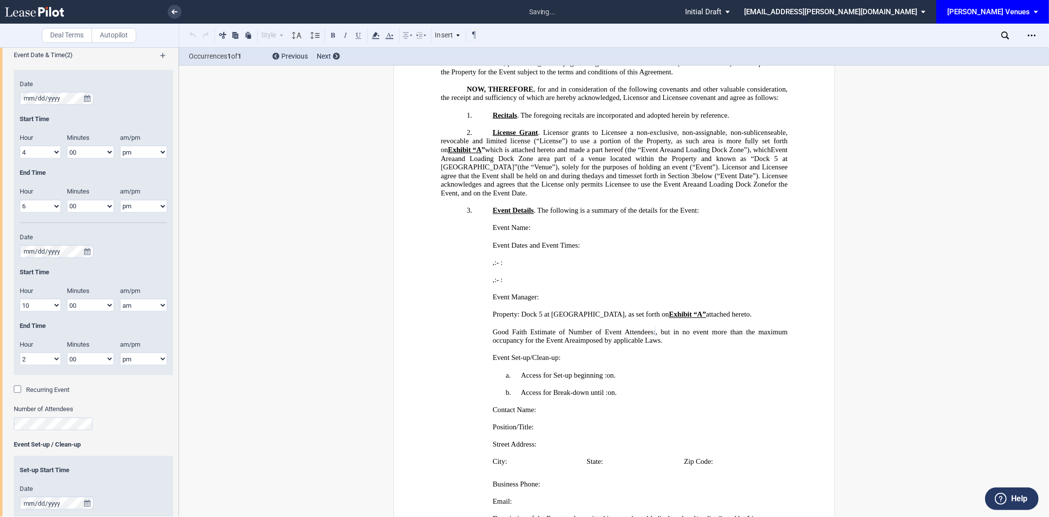
scroll to position [793, 0]
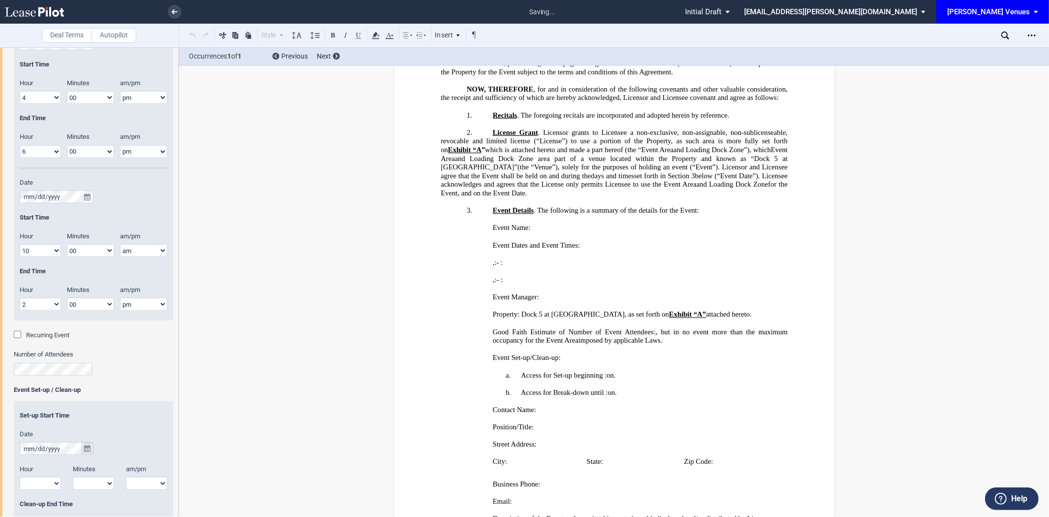
click at [82, 451] on button "true" at bounding box center [87, 448] width 12 height 13
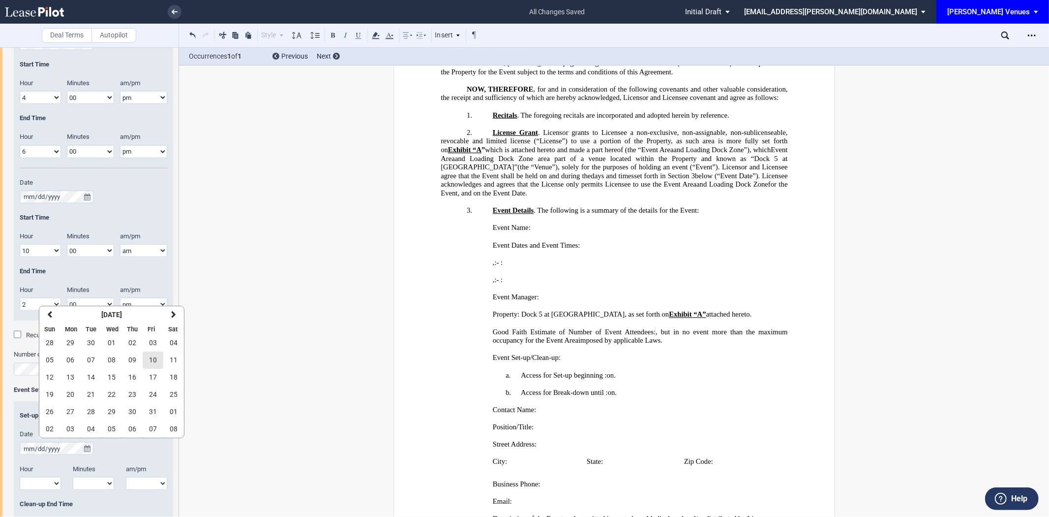
click at [157, 358] on button "10" at bounding box center [153, 359] width 21 height 17
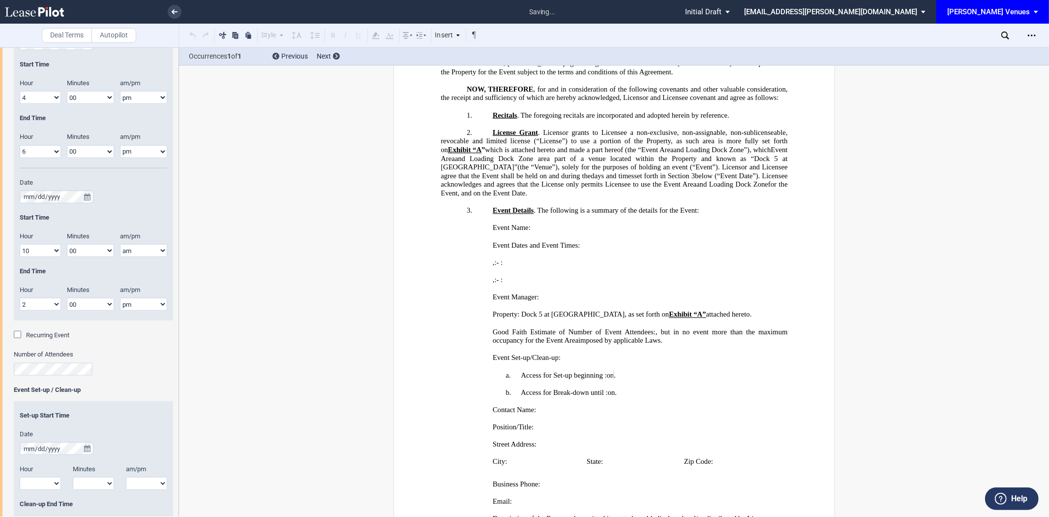
click at [51, 482] on select "1 2 3 4 5 6 7 8 9 10 11 12" at bounding box center [40, 483] width 41 height 13
select select "9"
click at [20, 478] on select "1 2 3 4 5 6 7 8 9 10 11 12" at bounding box center [40, 483] width 41 height 13
click at [92, 486] on select "00 05 10 15 20 25 30 35 40 45 50 55" at bounding box center [93, 483] width 41 height 13
select select "00"
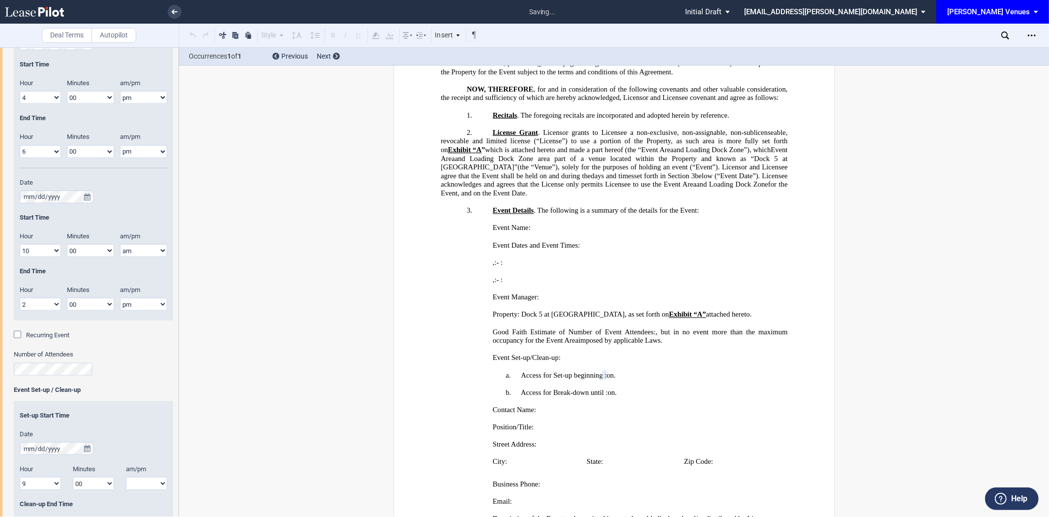
click at [73, 478] on select "00 05 10 15 20 25 30 35 40 45 50 55" at bounding box center [93, 483] width 41 height 13
click at [142, 484] on select "am pm" at bounding box center [146, 483] width 41 height 13
select select "am"
click at [126, 478] on select "am pm" at bounding box center [146, 483] width 41 height 13
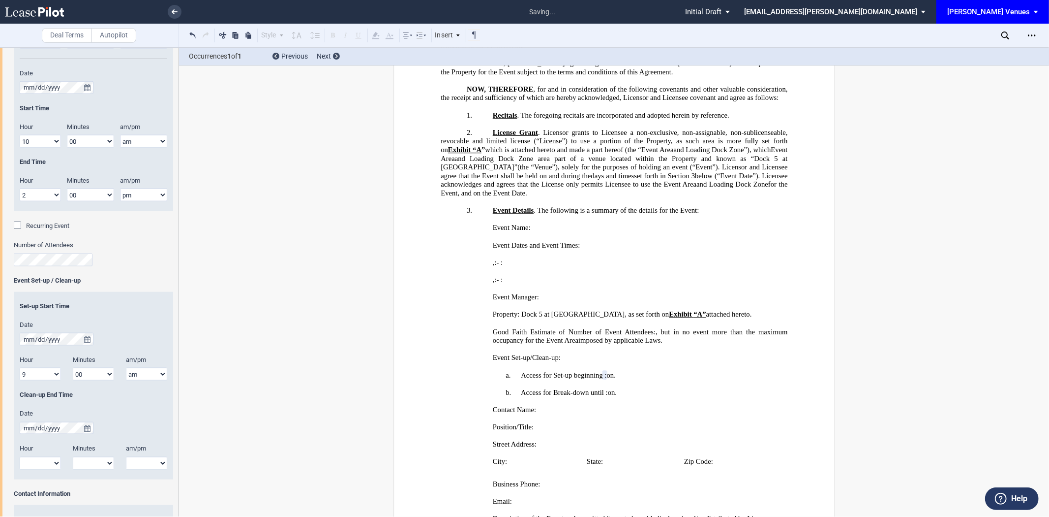
scroll to position [956, 0]
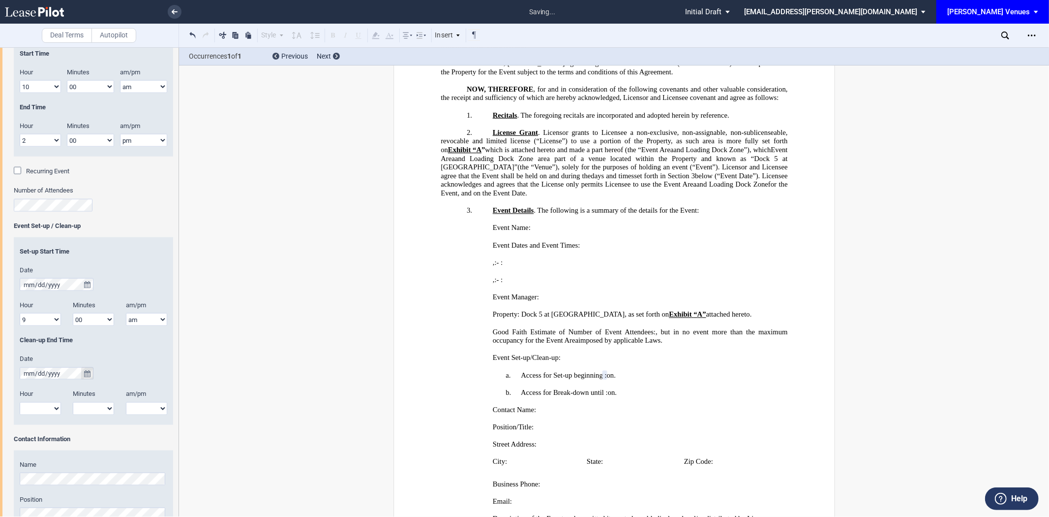
click at [85, 374] on icon "true" at bounding box center [87, 373] width 6 height 7
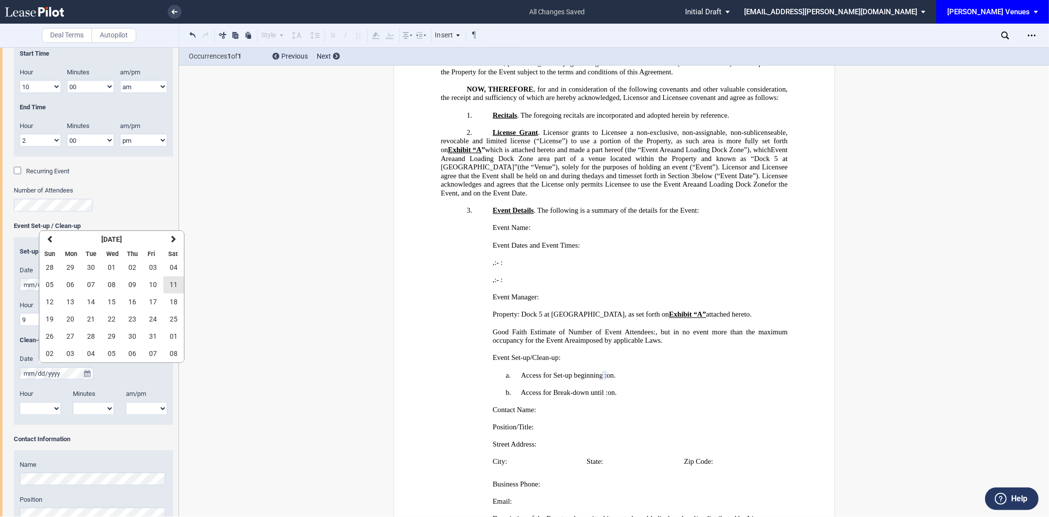
click at [180, 287] on button "11" at bounding box center [173, 284] width 21 height 17
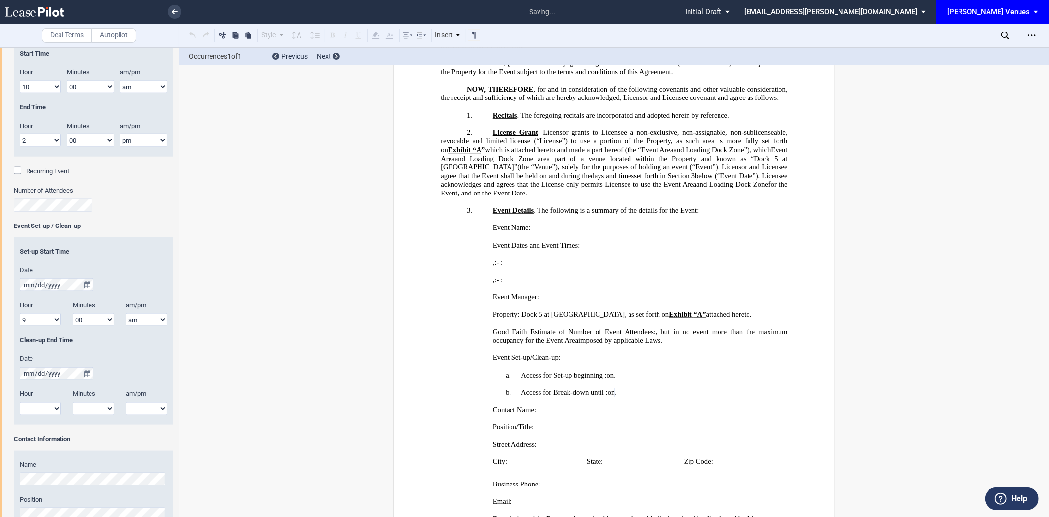
click at [46, 404] on select "1 2 3 4 5 6 7 8 9 10 11 12" at bounding box center [40, 408] width 41 height 13
select select "3"
click at [20, 402] on select "1 2 3 4 5 6 7 8 9 10 11 12" at bounding box center [40, 408] width 41 height 13
click at [83, 410] on select "00 05 10 15 20 25 30 35 40 45 50 55" at bounding box center [93, 408] width 41 height 13
select select "00"
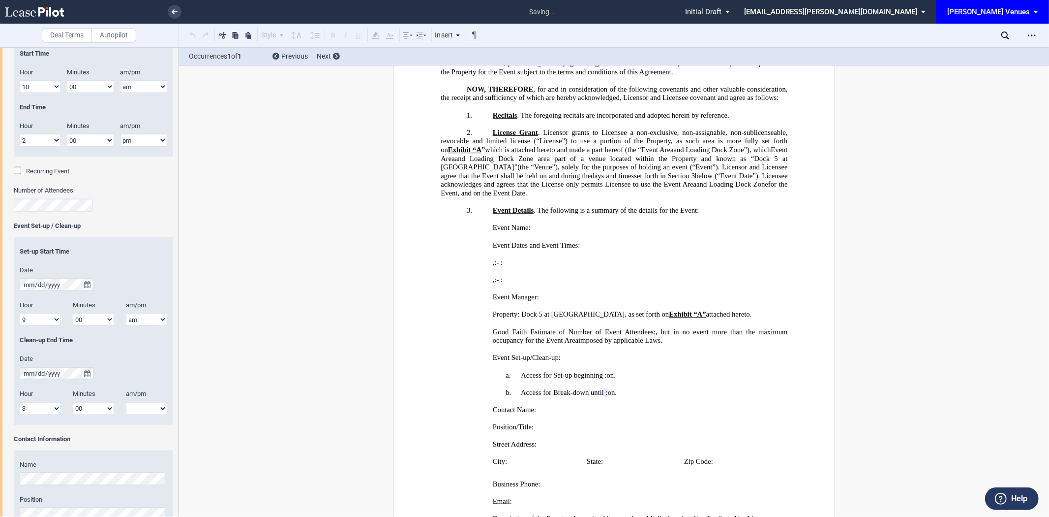
click at [73, 402] on select "00 05 10 15 20 25 30 35 40 45 50 55" at bounding box center [93, 408] width 41 height 13
click at [142, 410] on select "am pm" at bounding box center [146, 408] width 41 height 13
select select "pm"
click at [126, 402] on select "am pm" at bounding box center [146, 408] width 41 height 13
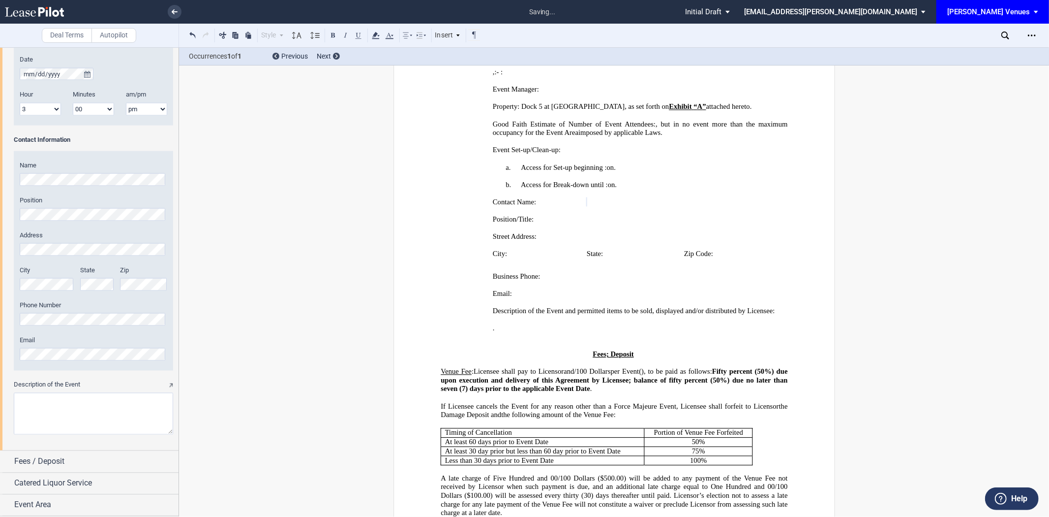
scroll to position [1257, 0]
click at [81, 412] on textarea "Description of the Event" at bounding box center [93, 414] width 159 height 42
click at [67, 418] on textarea "Description of the Event" at bounding box center [93, 414] width 159 height 42
paste textarea "WOW Wheelz at Race the Distric"
type textarea "WOW Wheelz at Race the District"
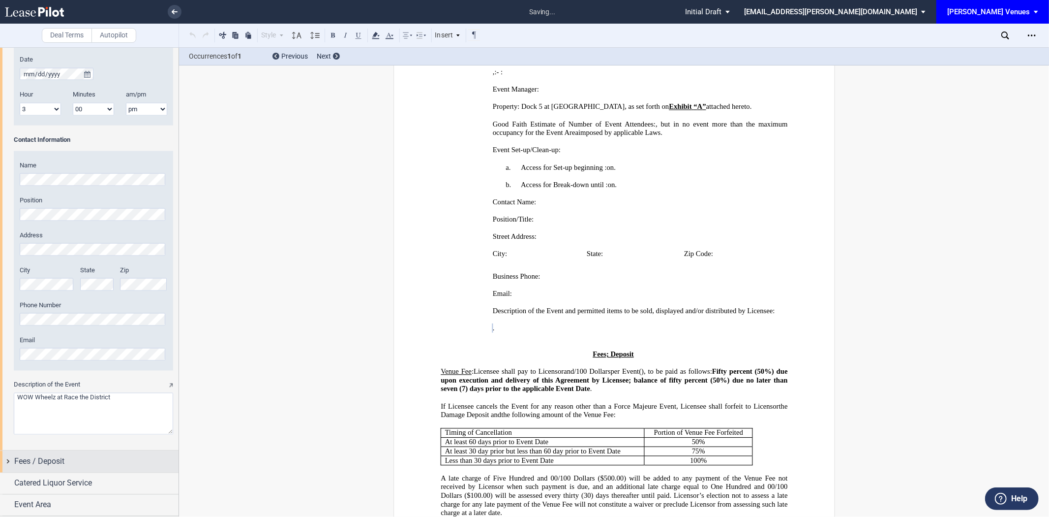
click at [117, 465] on div "Fees / Deposit" at bounding box center [96, 462] width 164 height 12
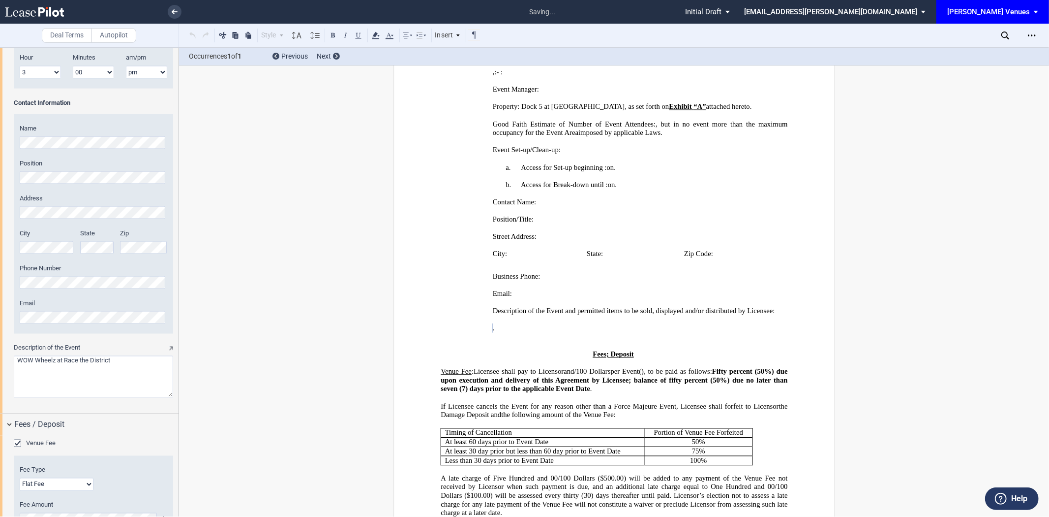
scroll to position [1464, 0]
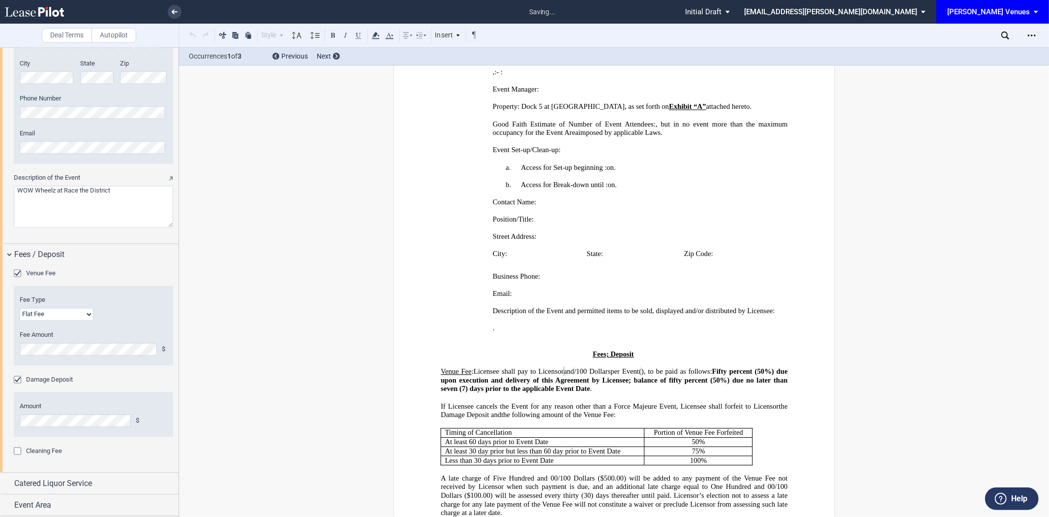
click at [20, 272] on div "Venue Fee" at bounding box center [19, 275] width 10 height 10
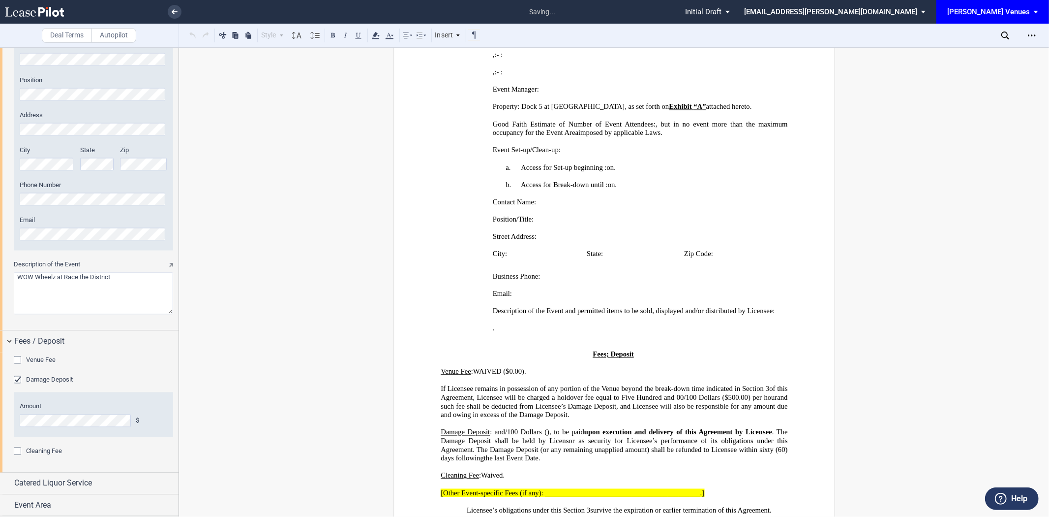
scroll to position [1377, 0]
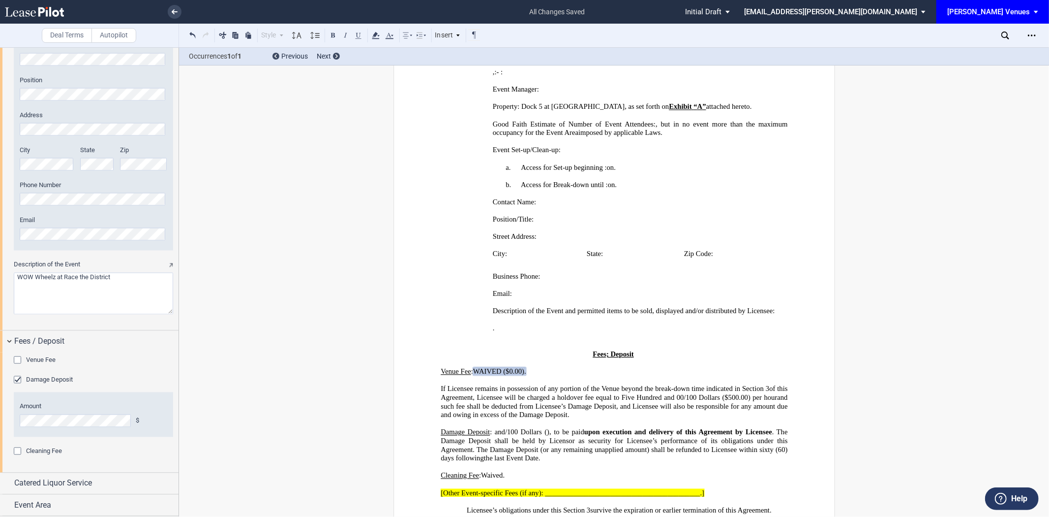
click at [17, 381] on div "Damage Deposit" at bounding box center [19, 381] width 10 height 10
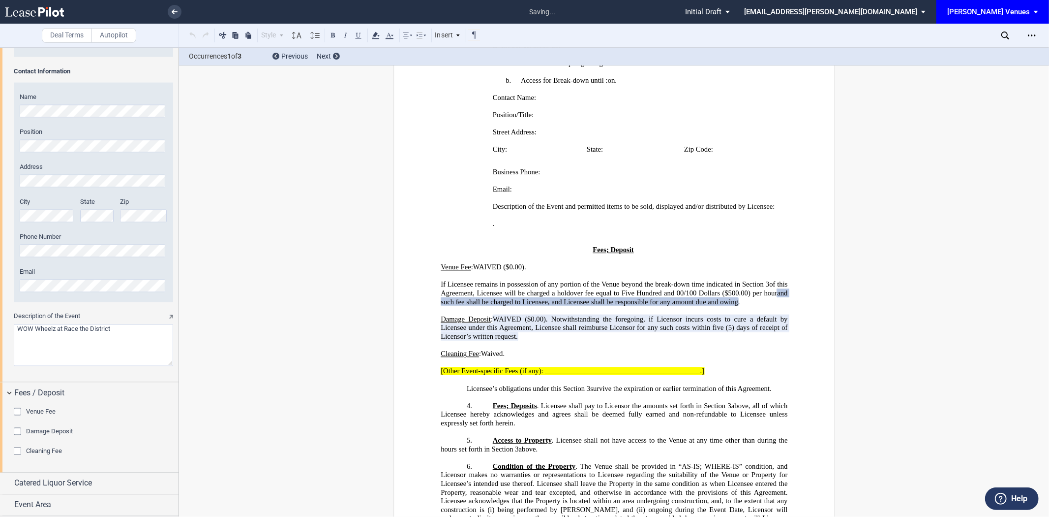
scroll to position [558, 0]
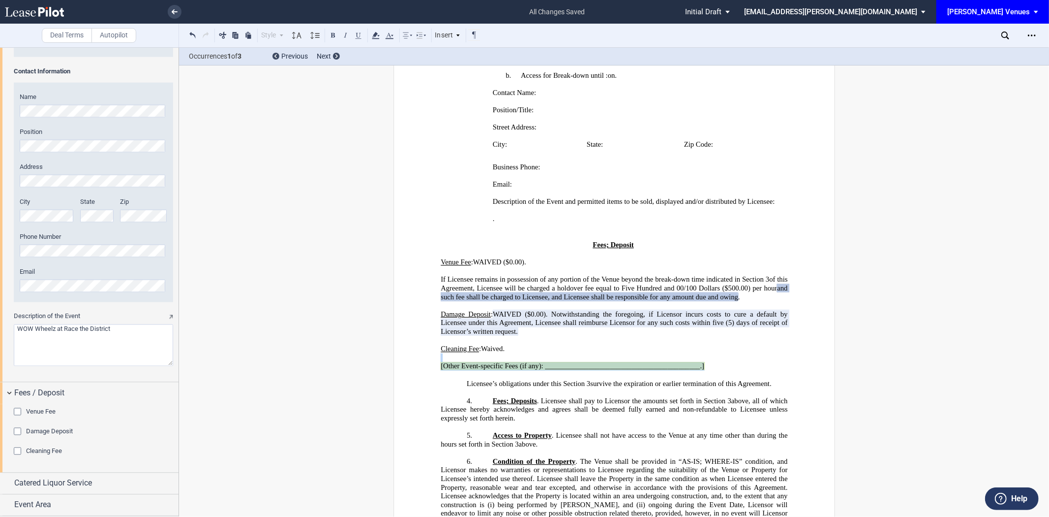
drag, startPoint x: 714, startPoint y: 409, endPoint x: 423, endPoint y: 402, distance: 291.3
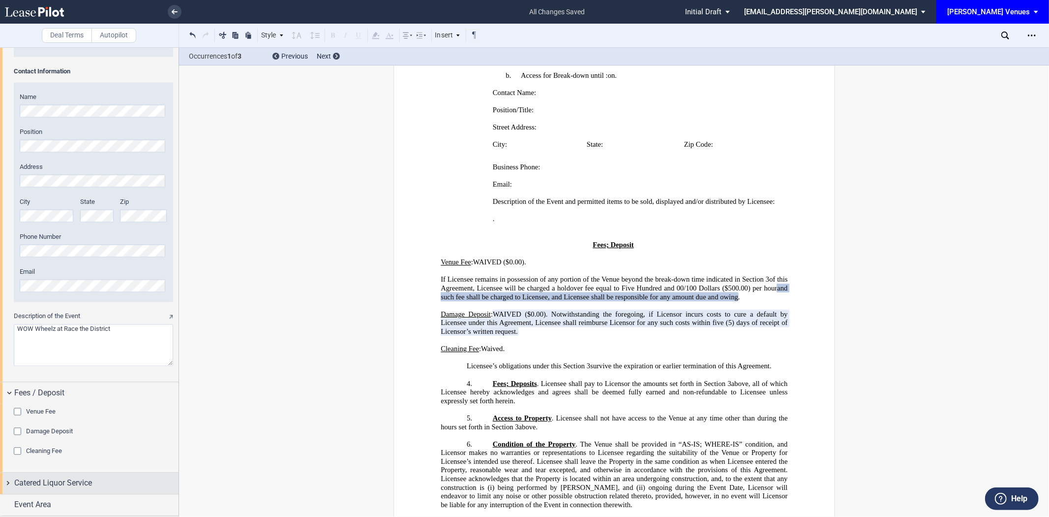
click at [76, 483] on span "Catered Liquor Service" at bounding box center [53, 483] width 78 height 12
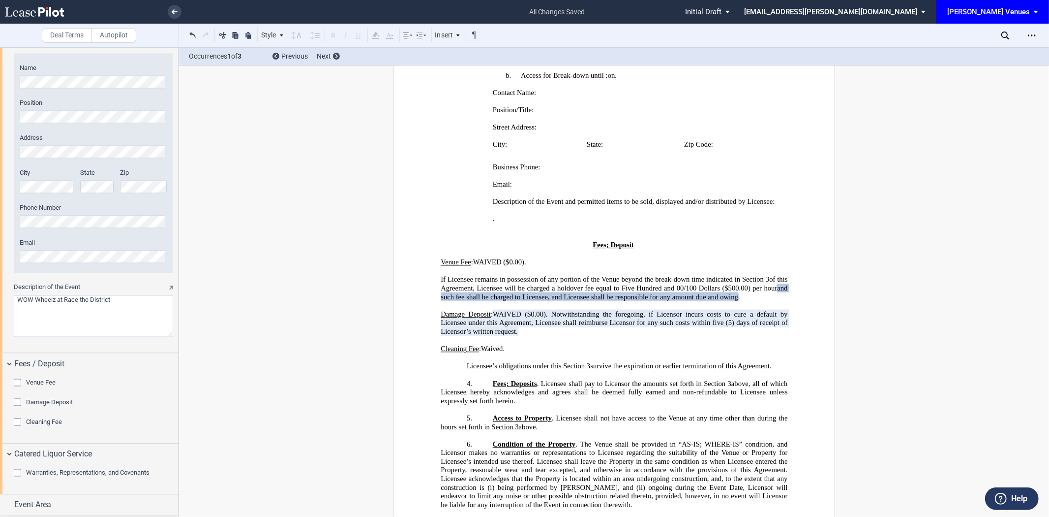
click at [93, 472] on span "Warranties, Representations, and Covenants" at bounding box center [87, 472] width 123 height 7
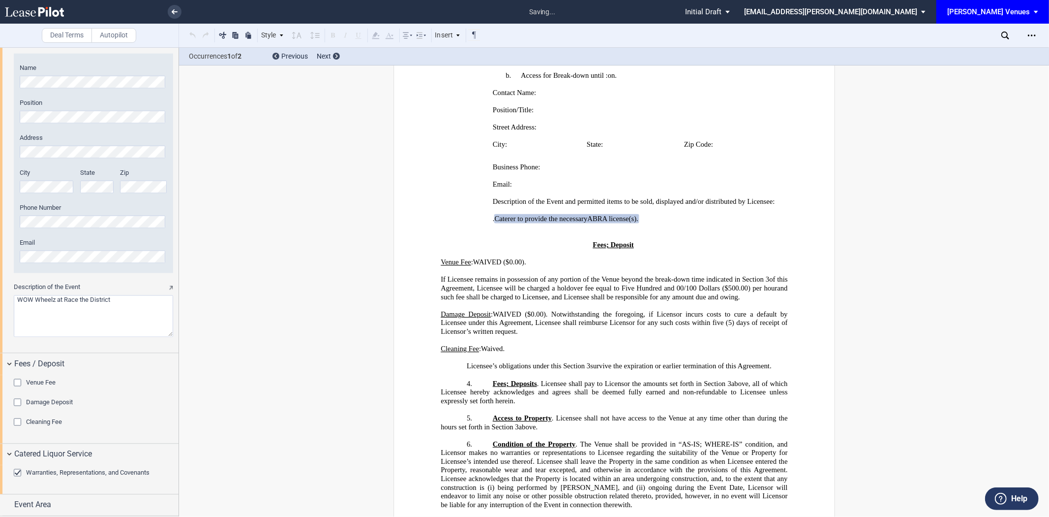
click at [99, 473] on span "Warranties, Representations, and Covenants" at bounding box center [87, 472] width 123 height 7
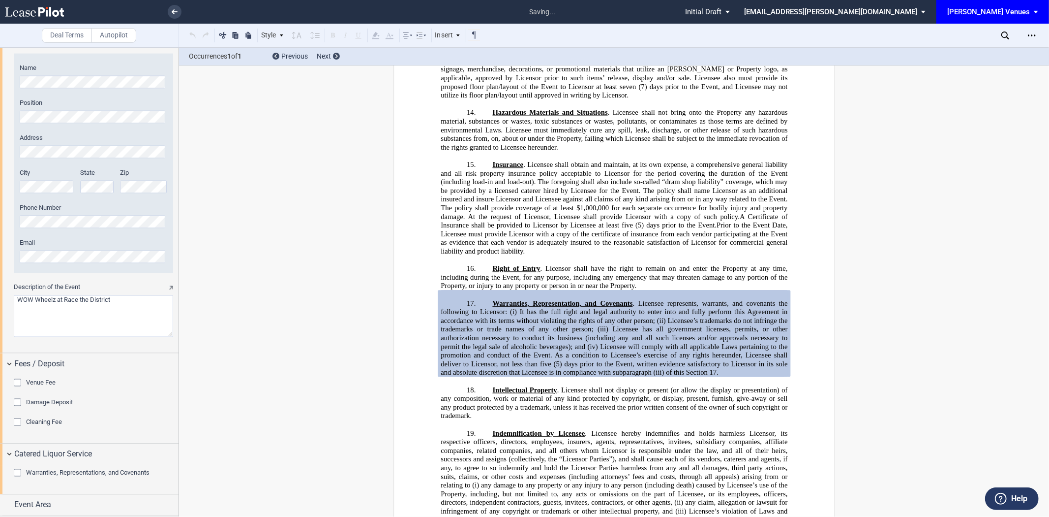
scroll to position [1789, 0]
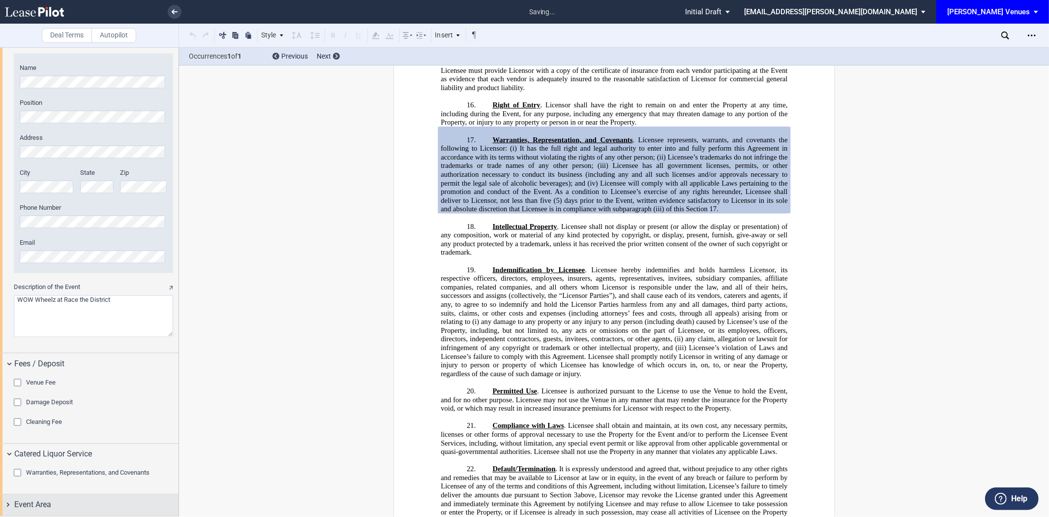
click at [35, 506] on span "Event Area" at bounding box center [32, 505] width 37 height 12
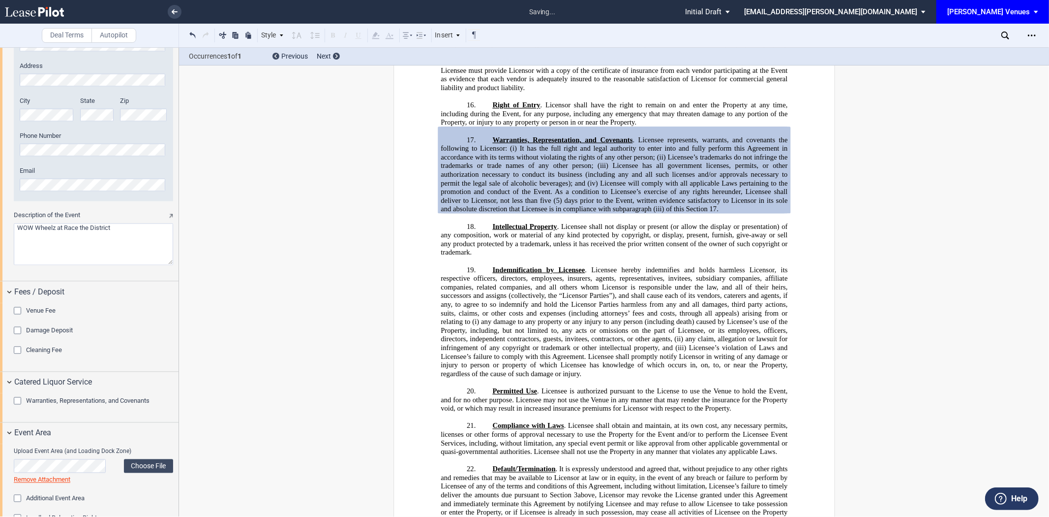
scroll to position [1432, 0]
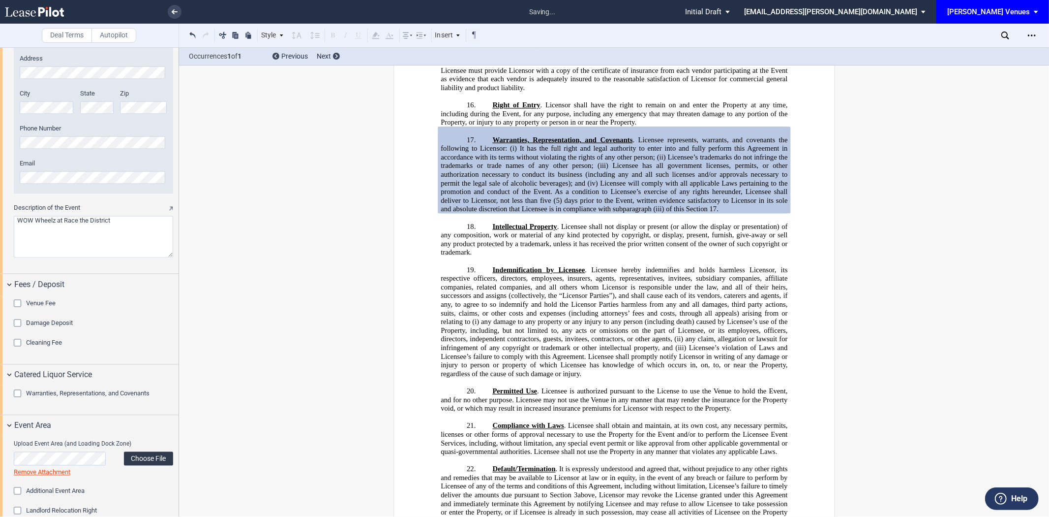
click at [146, 463] on label "Choose File" at bounding box center [148, 459] width 49 height 14
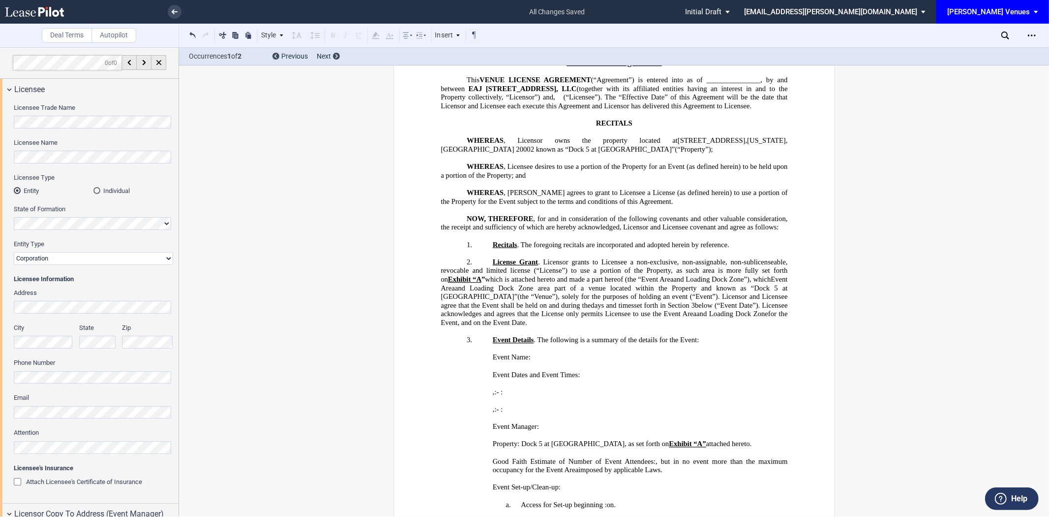
scroll to position [0, 0]
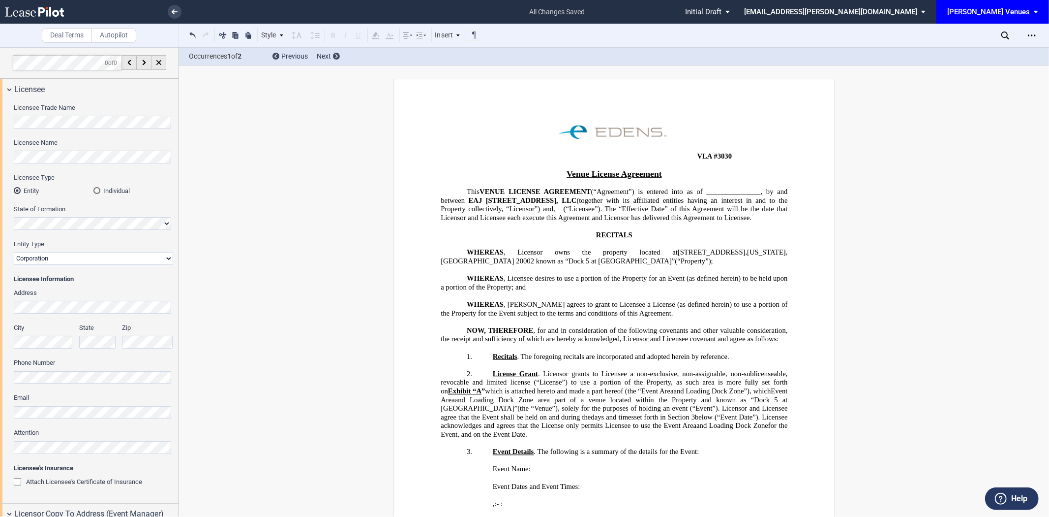
click at [1041, 34] on div "Download Download Invoice Share Document Print Create a New Version Import Chan…" at bounding box center [1033, 36] width 18 height 16
click at [1035, 34] on icon "Open Lease options menu" at bounding box center [1032, 35] width 8 height 8
click at [972, 52] on div "Download" at bounding box center [975, 53] width 120 height 8
